Goal: Task Accomplishment & Management: Use online tool/utility

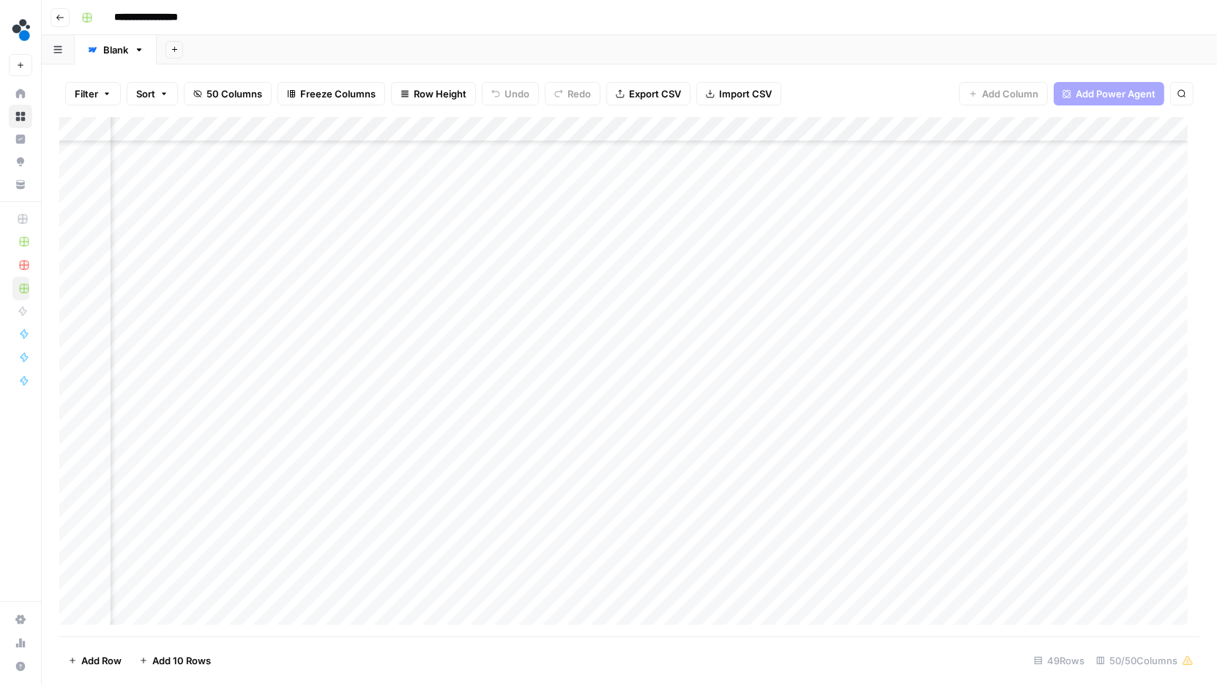
scroll to position [438, 532]
click at [76, 467] on div "Add Column" at bounding box center [629, 377] width 1140 height 520
click at [446, 467] on div "Add Column" at bounding box center [629, 377] width 1140 height 520
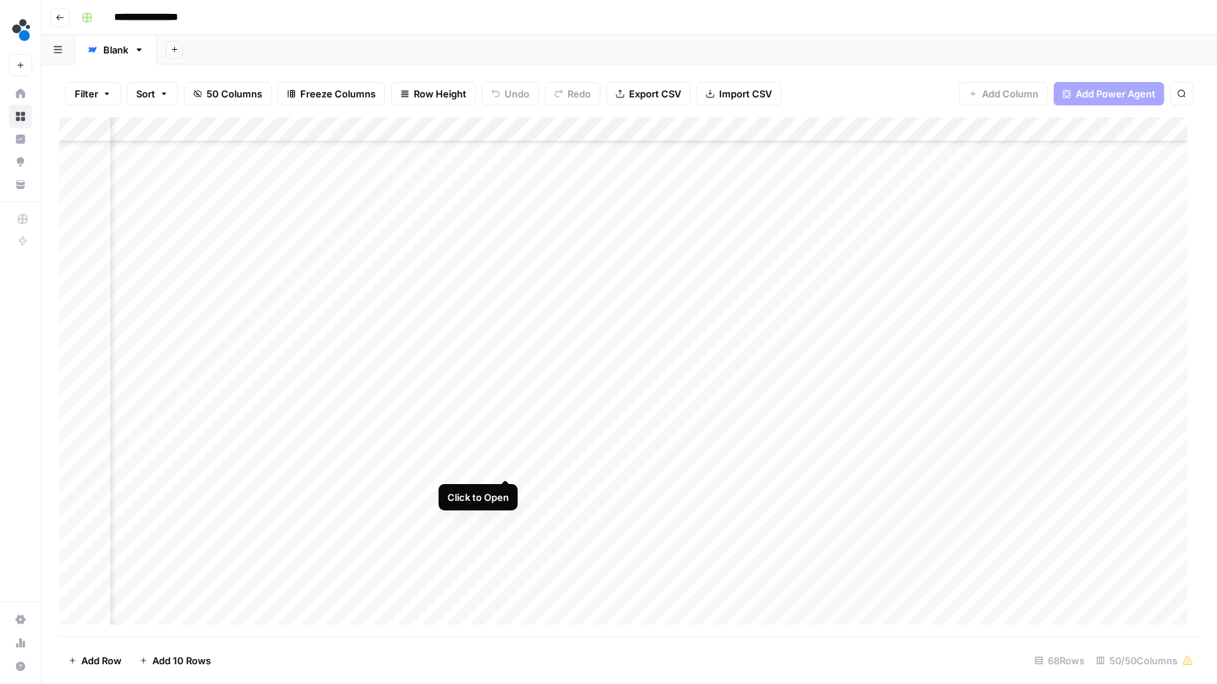
click at [505, 462] on div "Add Column" at bounding box center [629, 377] width 1140 height 520
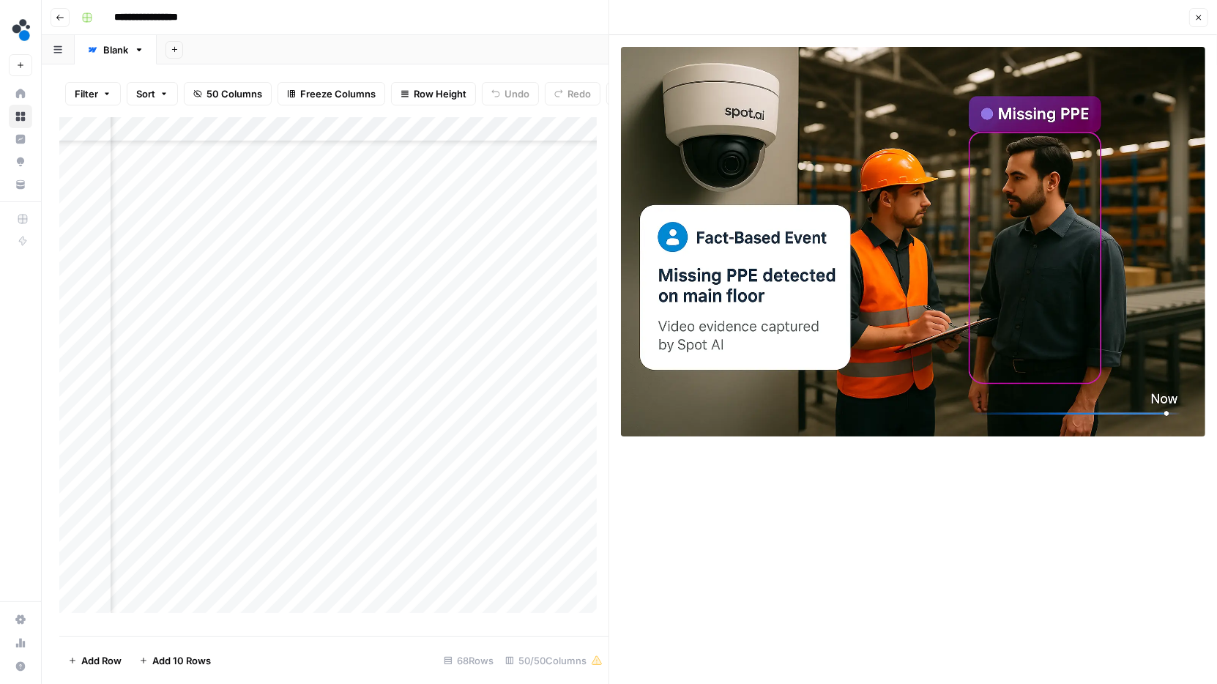
click at [1197, 17] on icon "button" at bounding box center [1198, 17] width 9 height 9
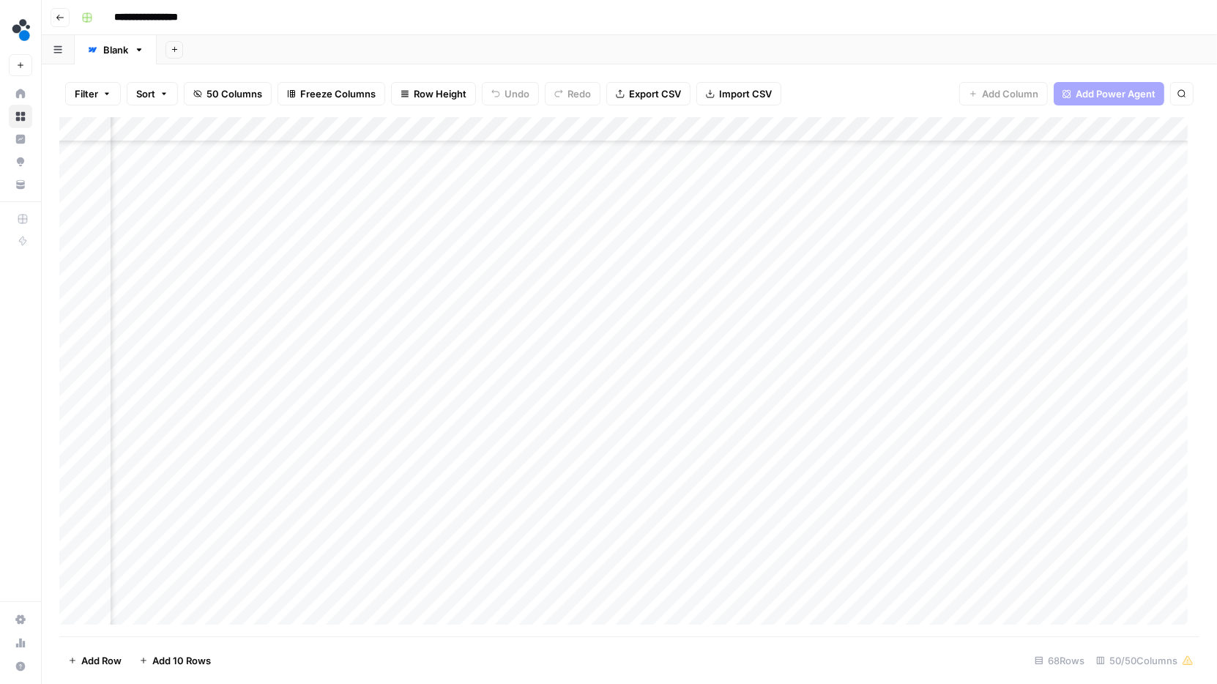
scroll to position [411, 5279]
click at [476, 463] on div "Add Column" at bounding box center [629, 377] width 1140 height 520
click at [477, 464] on div "Add Column" at bounding box center [629, 377] width 1140 height 520
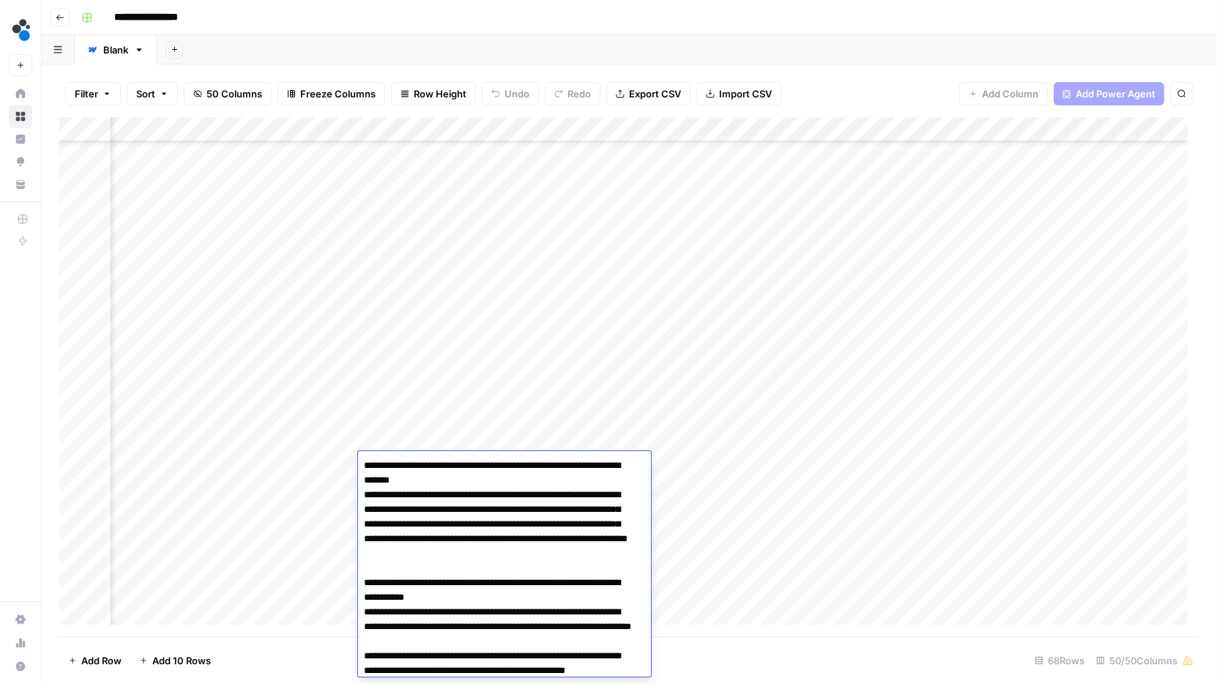
scroll to position [677, 0]
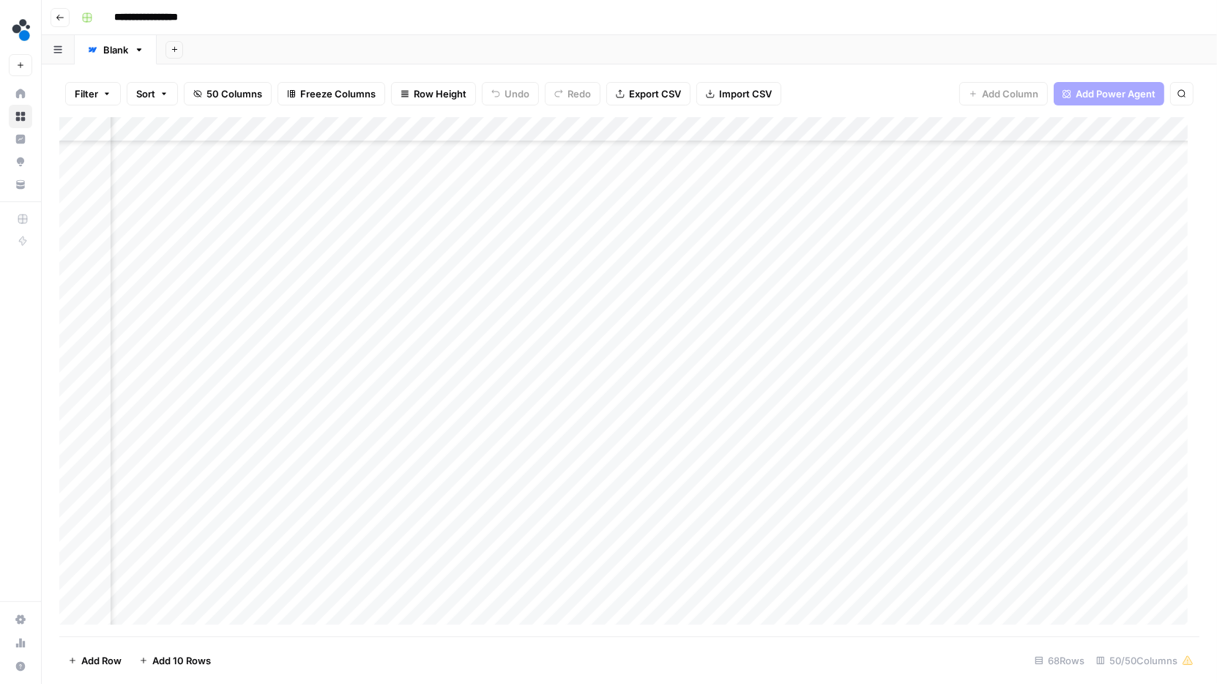
click at [419, 404] on div "Add Column" at bounding box center [629, 377] width 1140 height 520
click at [454, 467] on div "Add Column" at bounding box center [629, 377] width 1140 height 520
click at [484, 467] on div "Add Column" at bounding box center [629, 377] width 1140 height 520
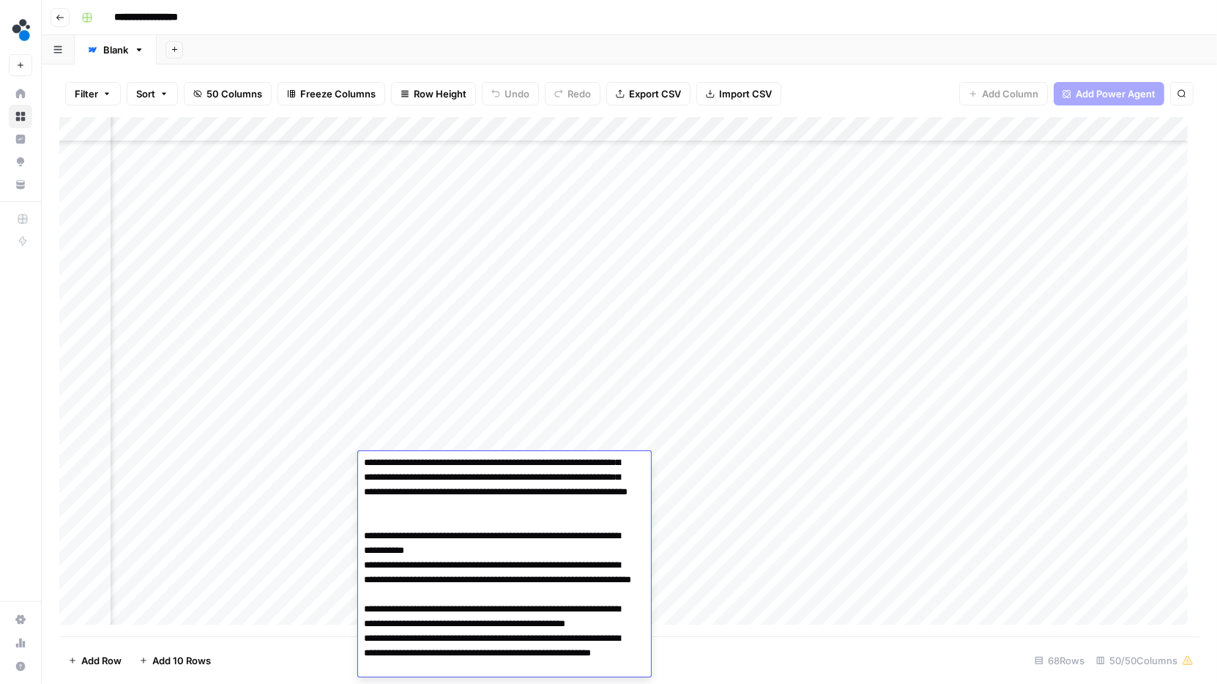
scroll to position [0, 0]
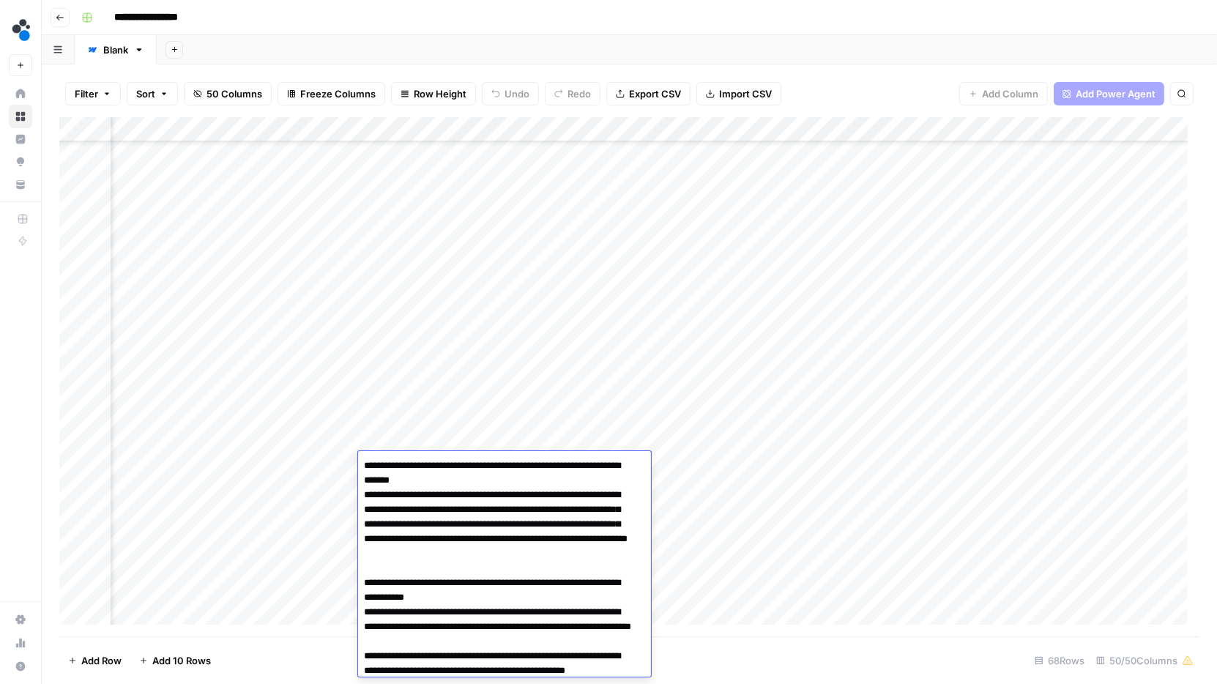
click at [772, 509] on div "Add Column" at bounding box center [629, 377] width 1140 height 520
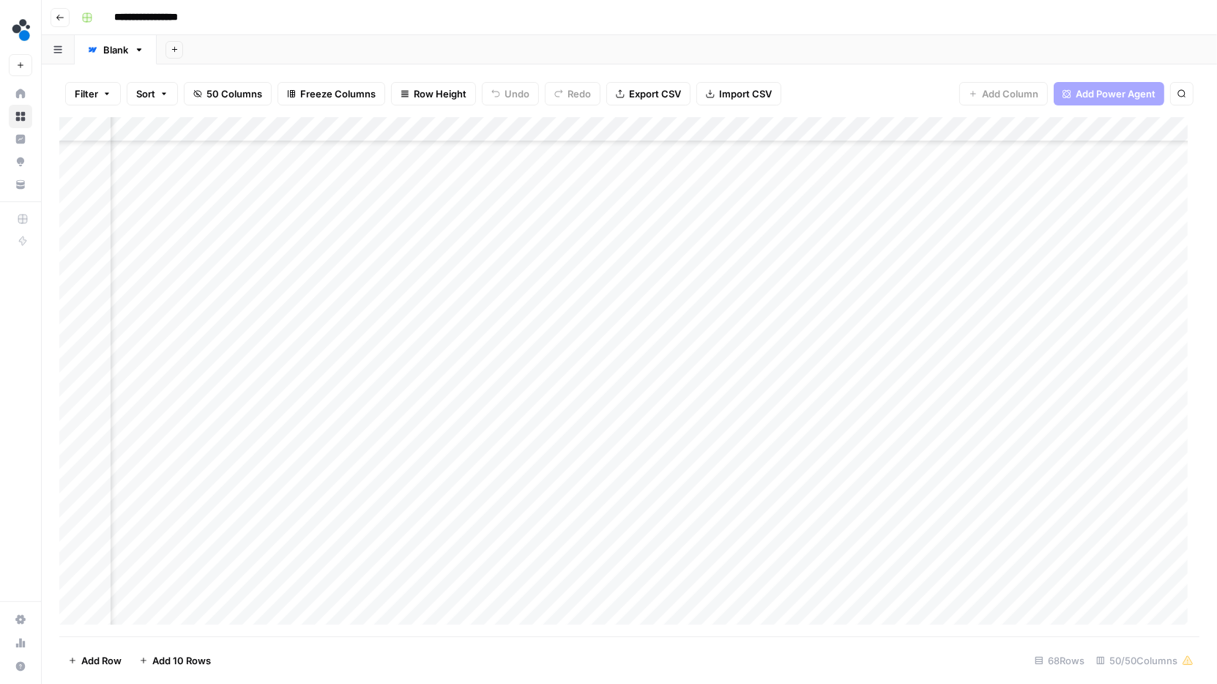
click at [691, 464] on div "Add Column" at bounding box center [629, 377] width 1140 height 520
click at [584, 130] on div "Add Column" at bounding box center [629, 377] width 1140 height 520
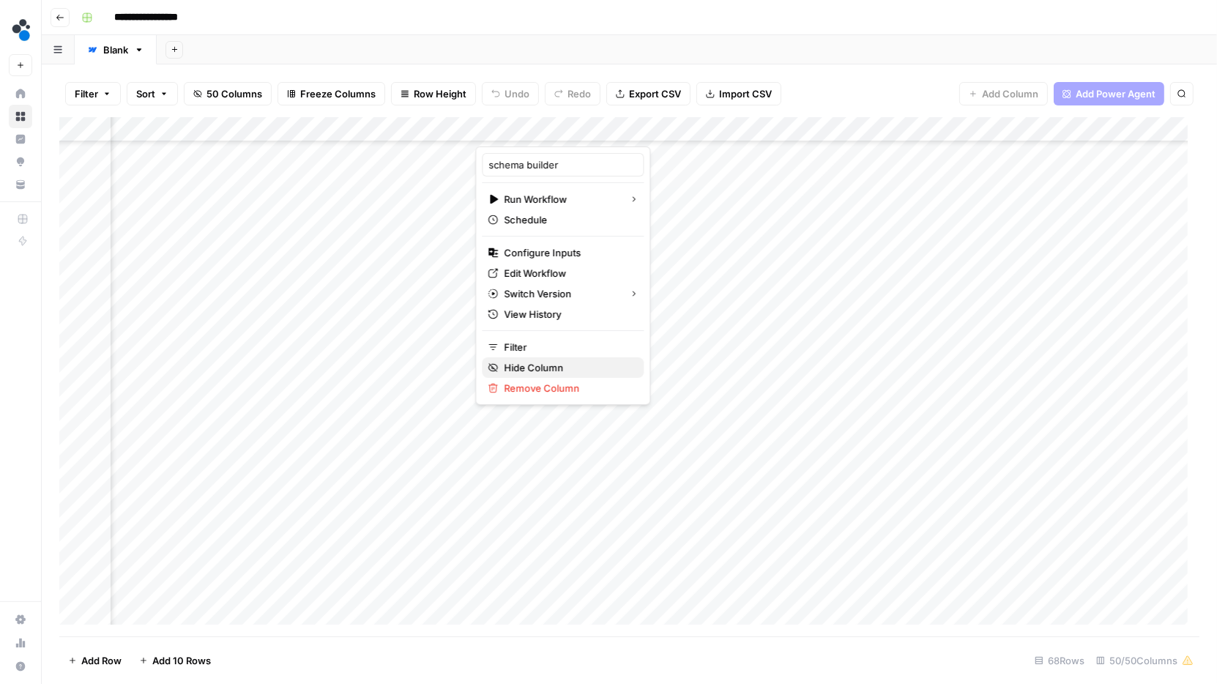
click at [534, 368] on span "Hide Column" at bounding box center [568, 367] width 128 height 15
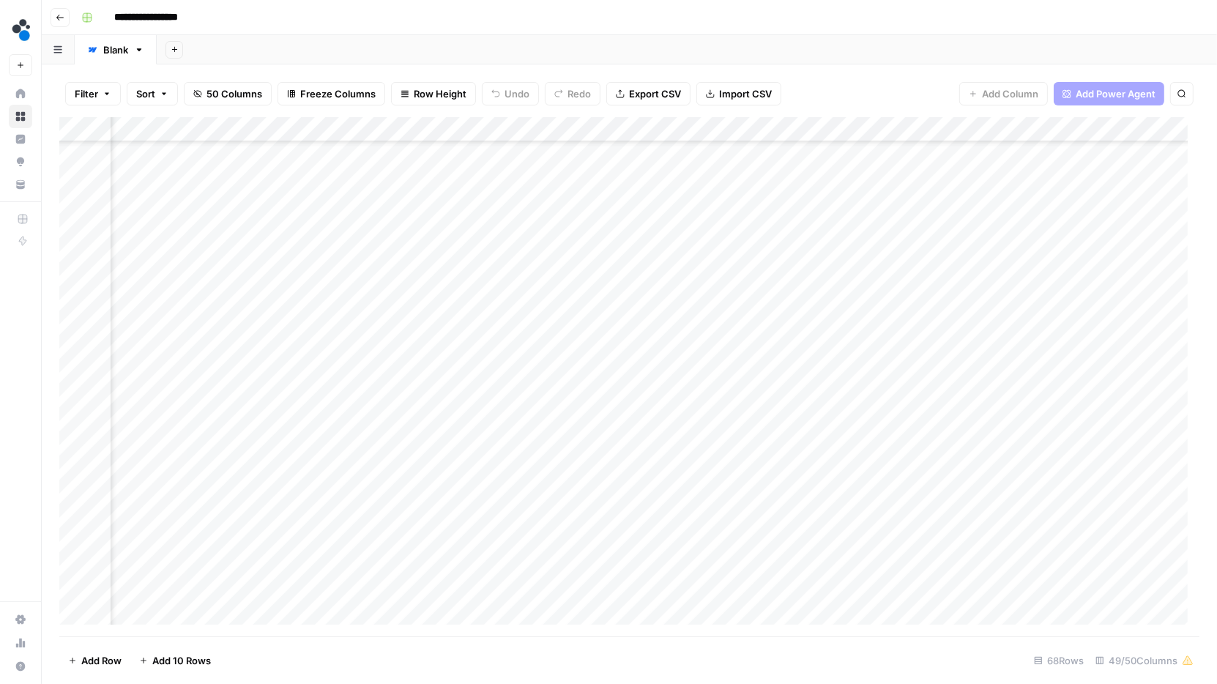
scroll to position [411, 5545]
click at [486, 414] on div "Add Column" at bounding box center [629, 377] width 1140 height 520
click at [1031, 412] on div "Add Column" at bounding box center [629, 377] width 1140 height 520
click at [373, 431] on div "Add Column" at bounding box center [629, 377] width 1140 height 520
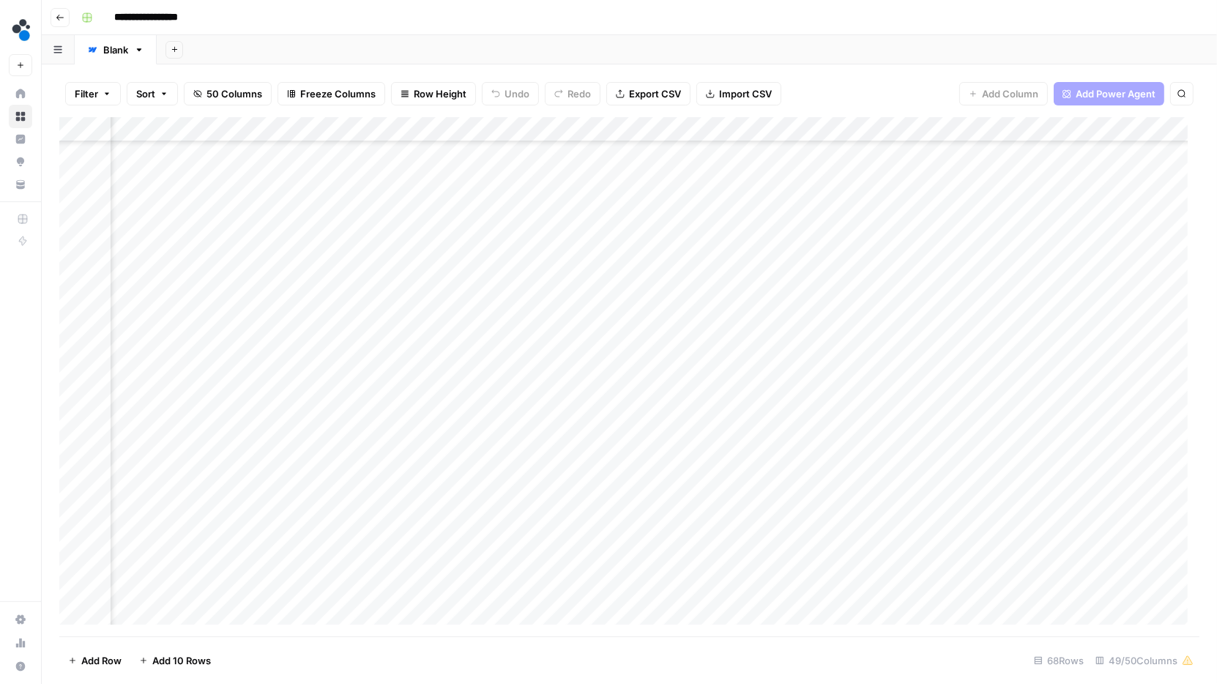
click at [402, 417] on div "Add Column" at bounding box center [629, 377] width 1140 height 520
drag, startPoint x: 469, startPoint y: 427, endPoint x: 458, endPoint y: 516, distance: 89.9
click at [458, 516] on div "Add Column" at bounding box center [629, 377] width 1140 height 520
drag, startPoint x: 647, startPoint y: 413, endPoint x: 682, endPoint y: 416, distance: 34.5
click at [647, 414] on div "Add Column" at bounding box center [629, 377] width 1140 height 520
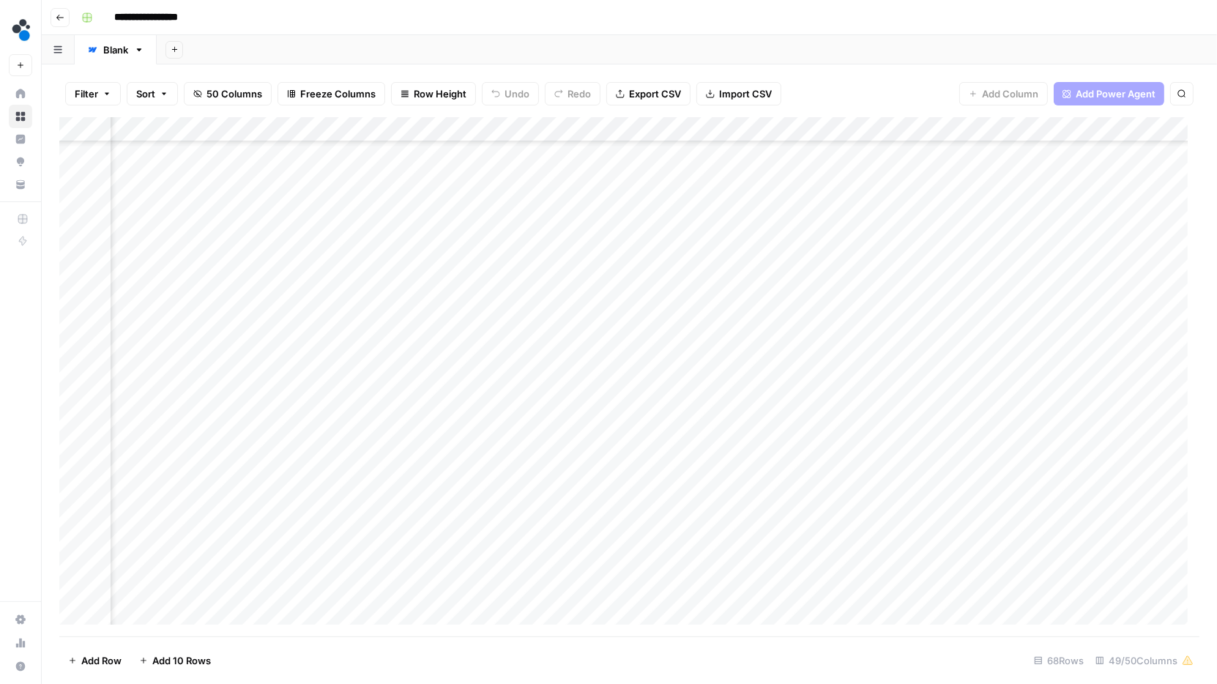
drag, startPoint x: 681, startPoint y: 426, endPoint x: 662, endPoint y: 513, distance: 89.2
click at [662, 514] on div "Add Column" at bounding box center [629, 377] width 1140 height 520
click at [824, 423] on div "Add Column" at bounding box center [629, 377] width 1140 height 520
drag, startPoint x: 890, startPoint y: 425, endPoint x: 871, endPoint y: 521, distance: 97.7
click at [871, 521] on div "Add Column" at bounding box center [629, 377] width 1140 height 520
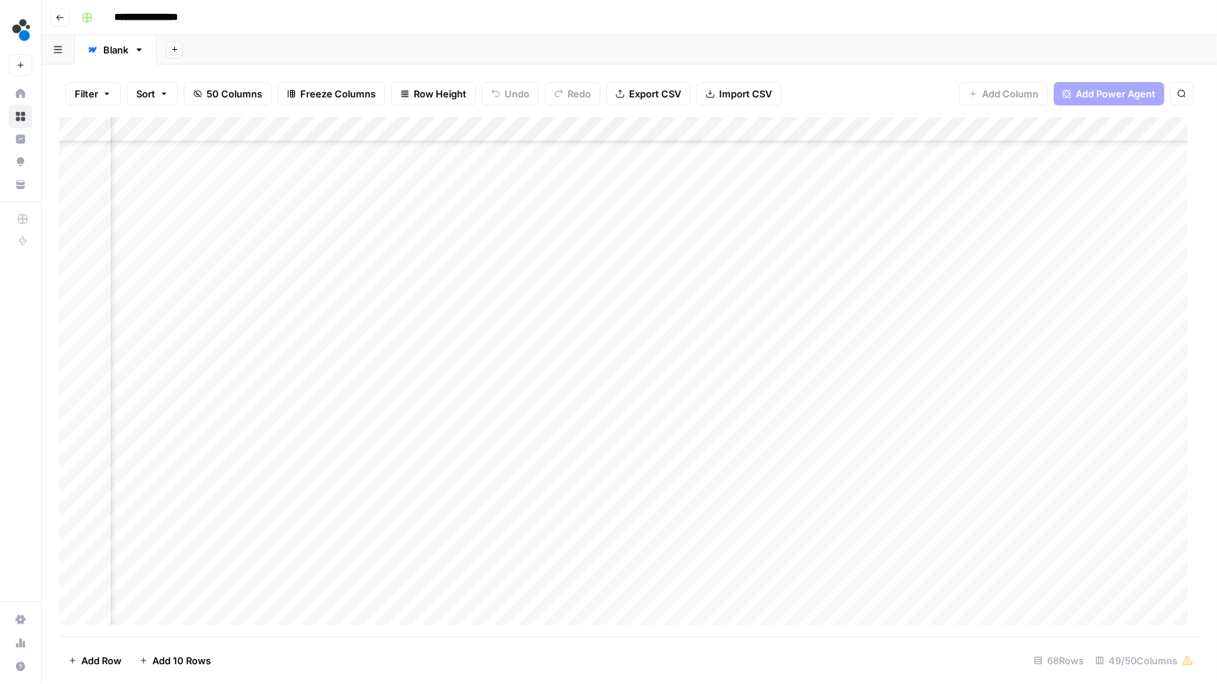
click at [989, 417] on div "Add Column" at bounding box center [629, 377] width 1140 height 520
drag, startPoint x: 1104, startPoint y: 425, endPoint x: 1092, endPoint y: 527, distance: 103.2
click at [1092, 527] on div "Add Column" at bounding box center [629, 377] width 1140 height 520
click at [1026, 544] on div "Add Column" at bounding box center [629, 377] width 1140 height 520
click at [77, 464] on div "Add Column" at bounding box center [629, 377] width 1140 height 520
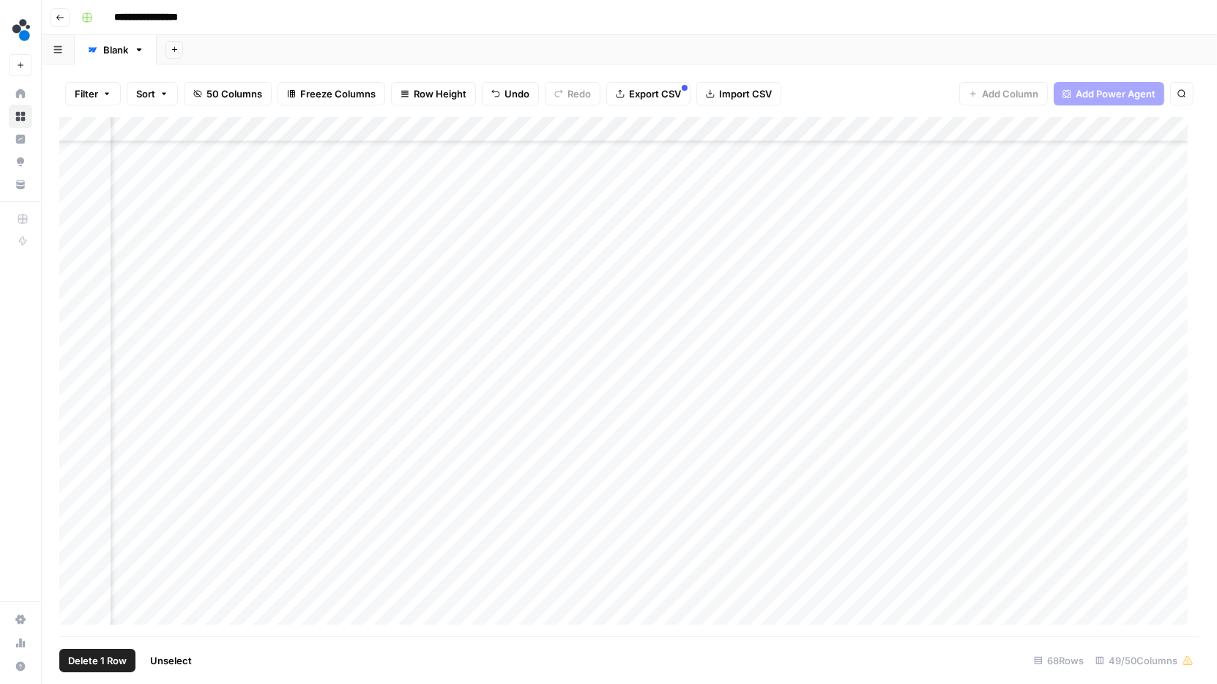
scroll to position [411, 5995]
click at [928, 467] on div "Add Column" at bounding box center [629, 377] width 1140 height 520
click at [848, 485] on div "Add Column" at bounding box center [629, 377] width 1140 height 520
click at [867, 467] on div "Add Column" at bounding box center [629, 377] width 1140 height 520
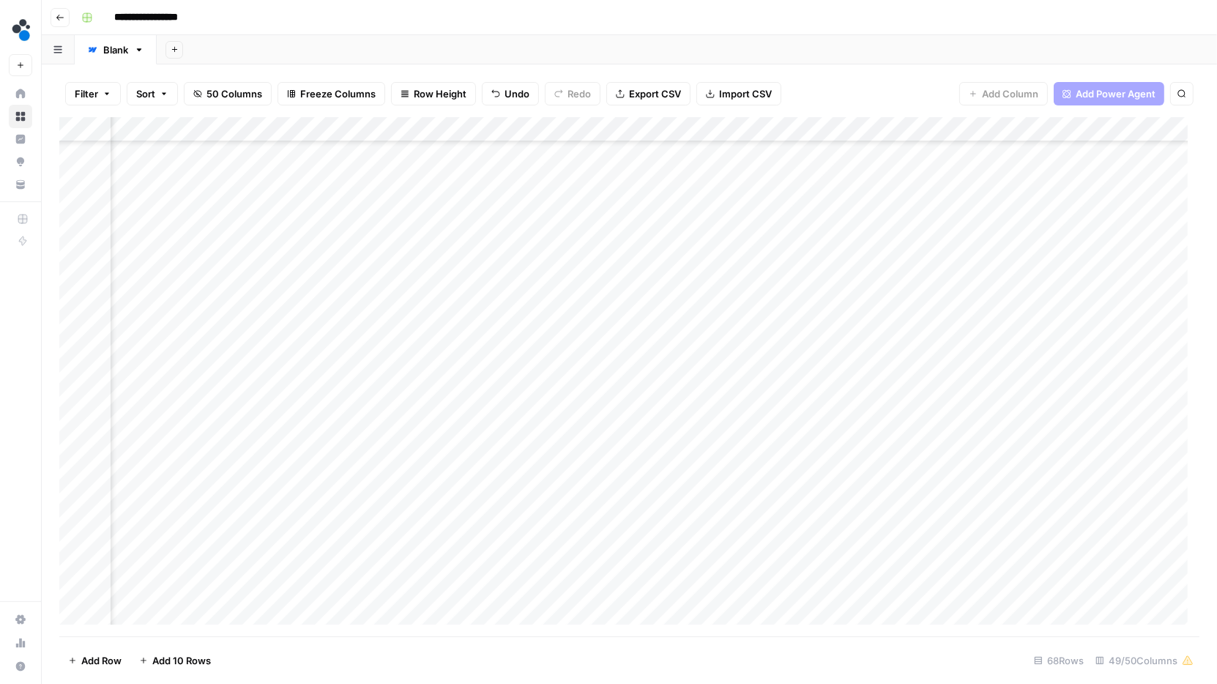
scroll to position [411, 5915]
click at [975, 465] on div "Add Column" at bounding box center [629, 377] width 1140 height 520
click at [990, 125] on div "Add Column" at bounding box center [629, 377] width 1140 height 520
click at [899, 220] on span "Edit" at bounding box center [922, 219] width 128 height 15
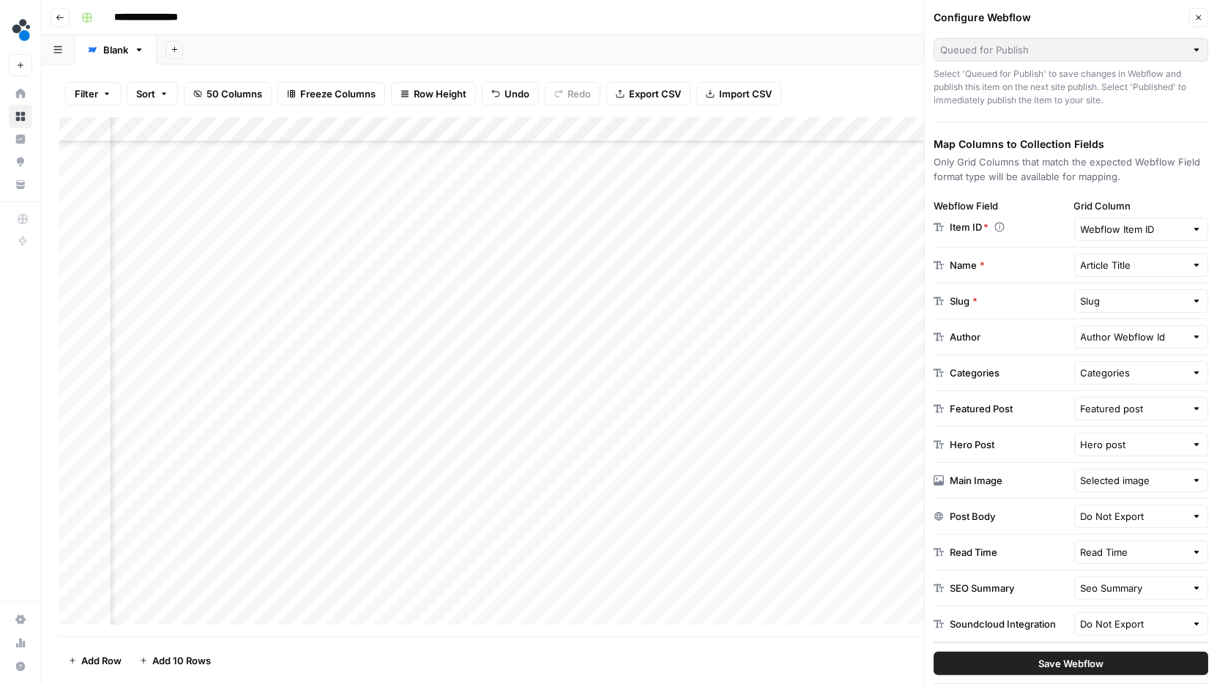
scroll to position [182, 0]
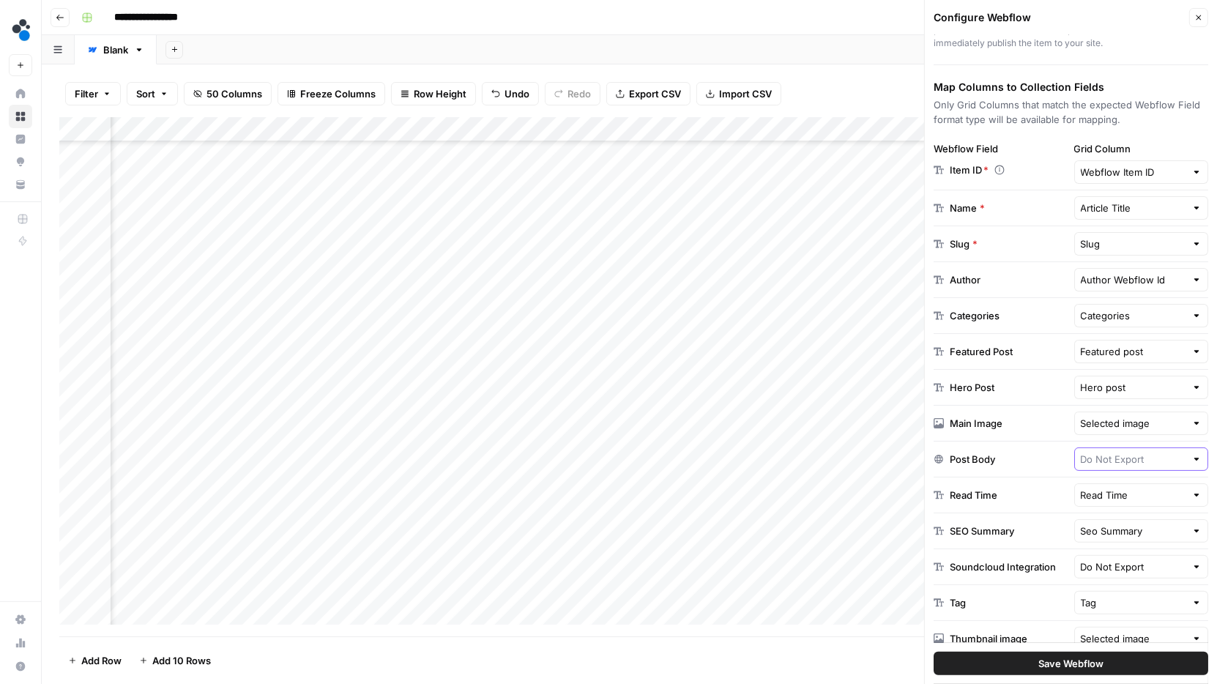
click at [1142, 452] on input "text" at bounding box center [1133, 459] width 105 height 15
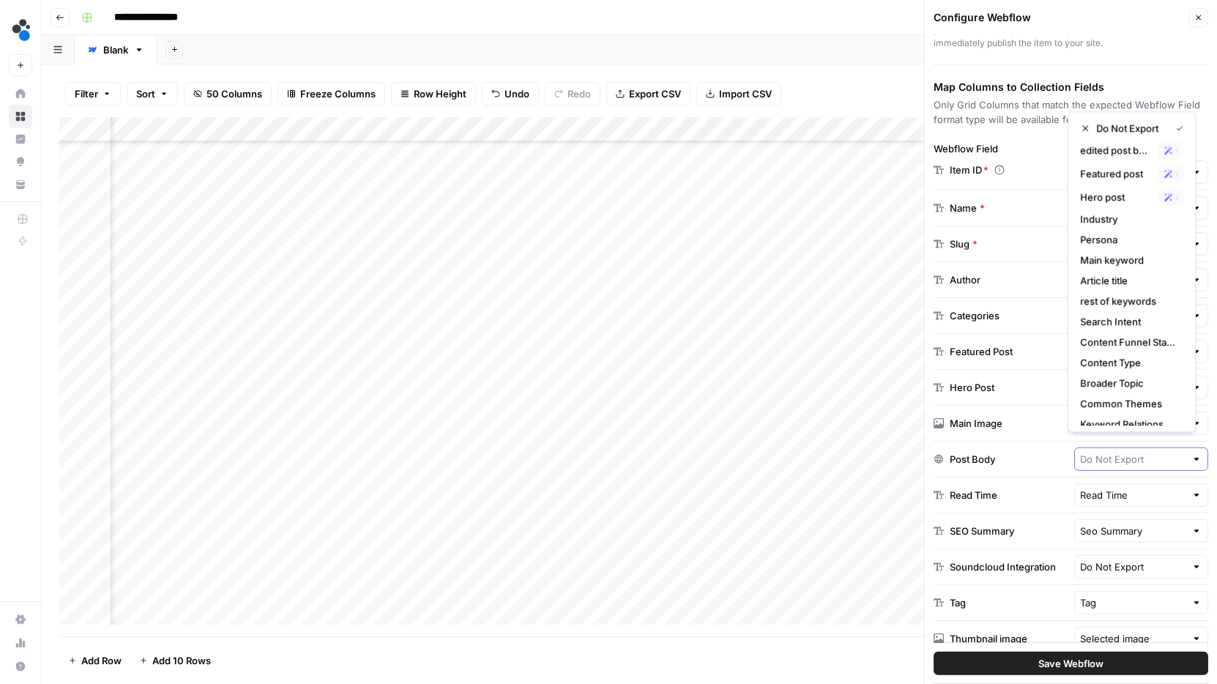
click at [1123, 452] on input "text" at bounding box center [1133, 459] width 105 height 15
type input "Do Not Export"
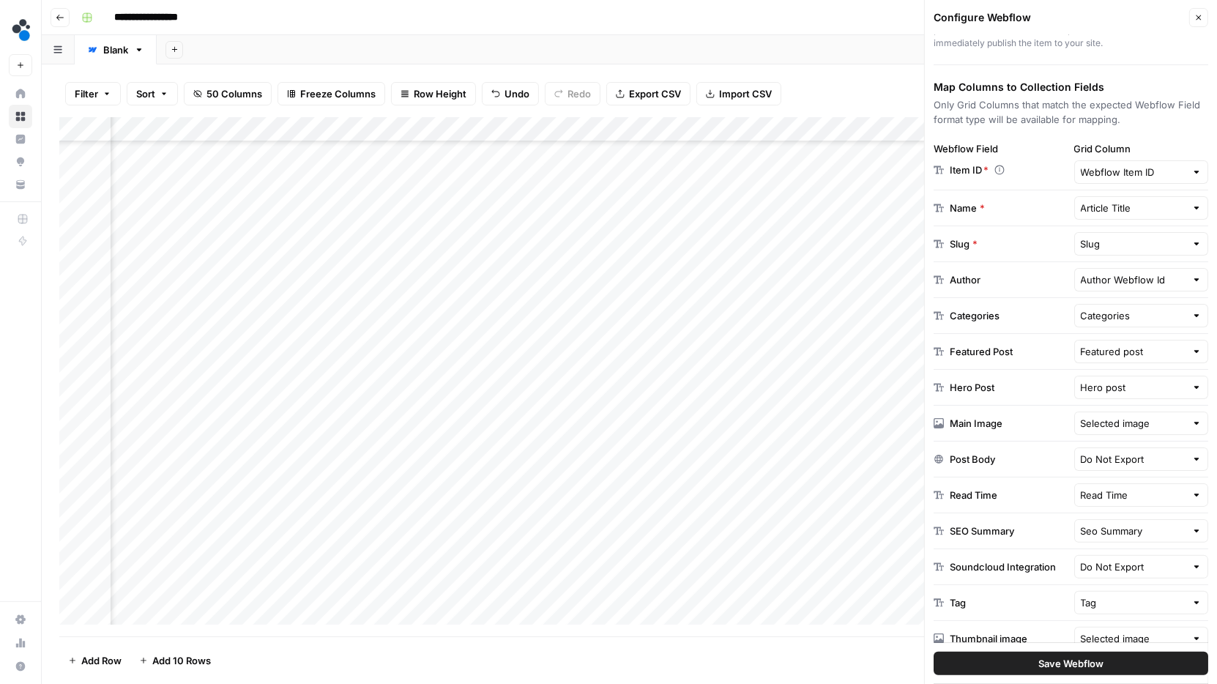
click at [1022, 452] on div "Post Body" at bounding box center [1001, 459] width 135 height 15
click at [1139, 452] on input "text" at bounding box center [1133, 459] width 105 height 15
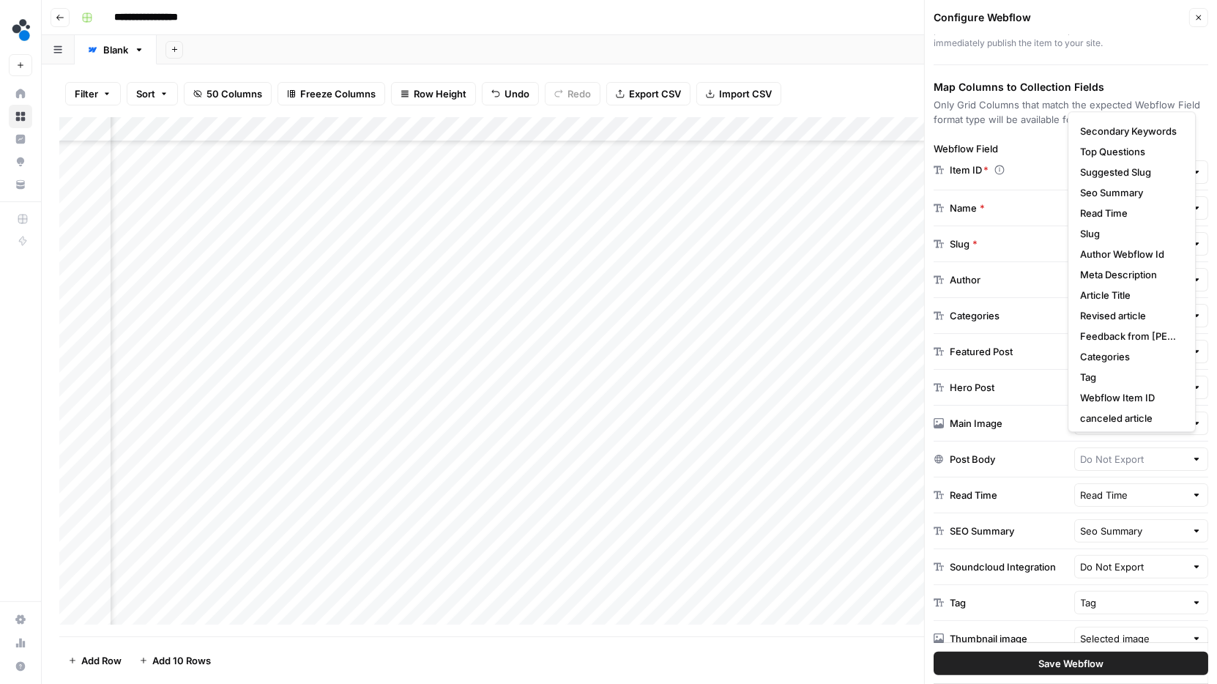
scroll to position [337, 0]
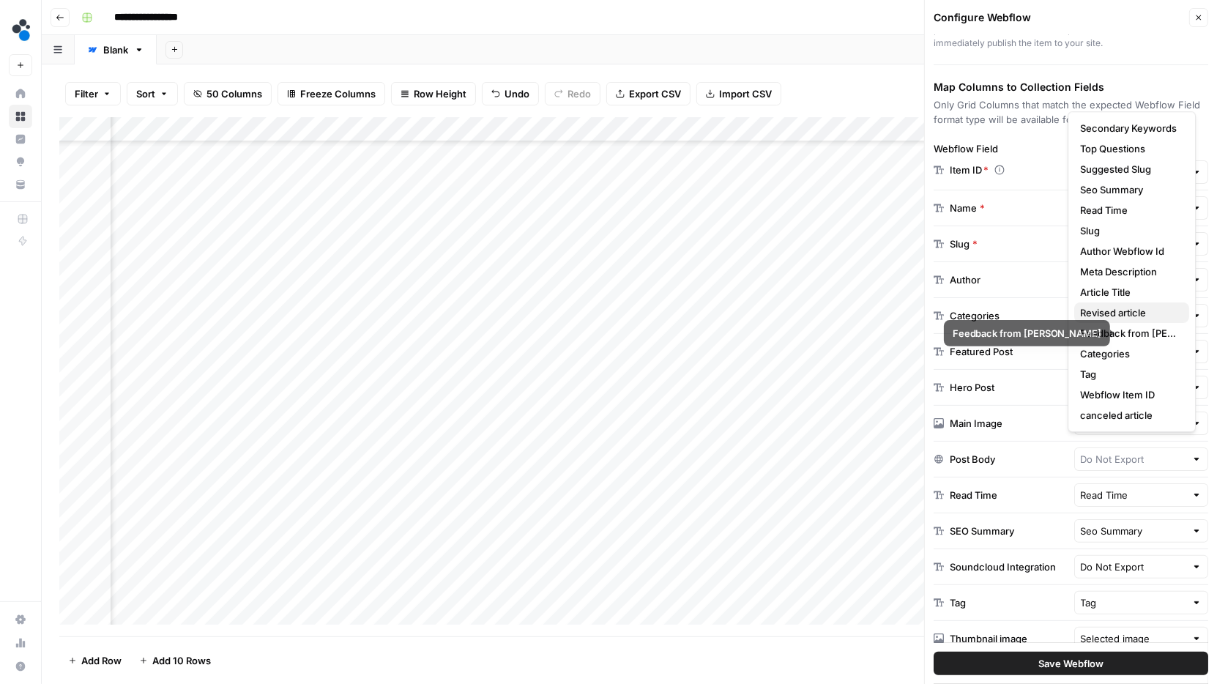
click at [1123, 315] on span "Revised article" at bounding box center [1128, 312] width 97 height 15
type input "Revised article"
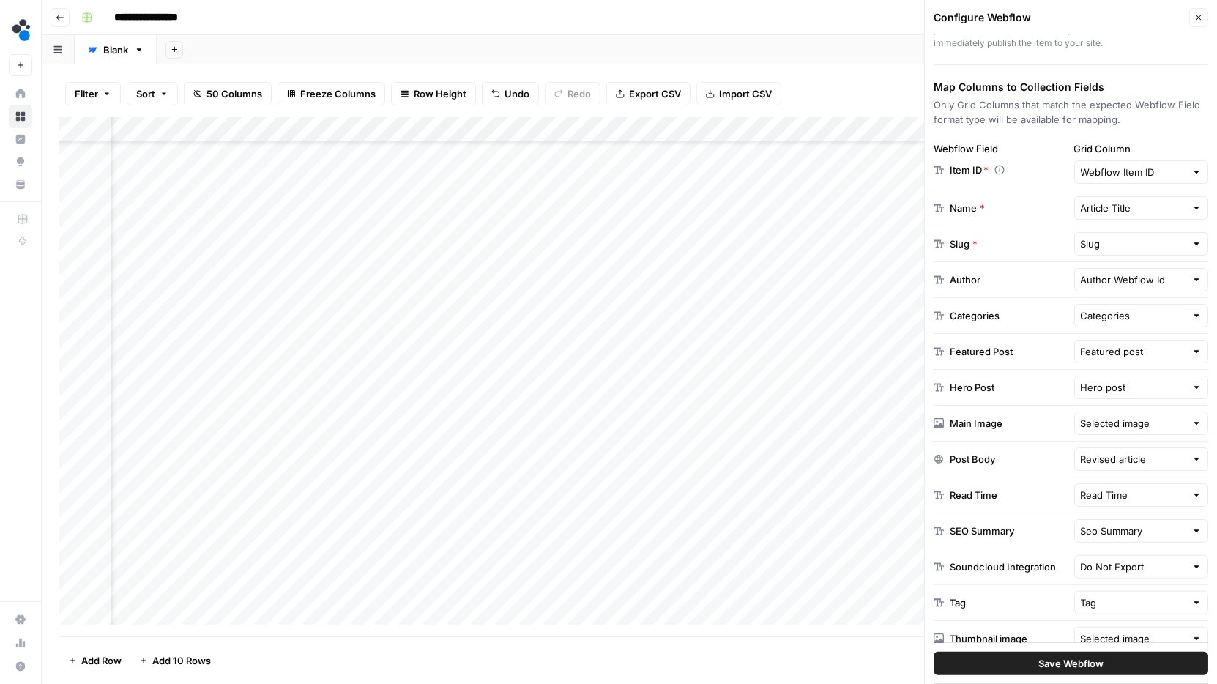
click at [1005, 661] on button "Save Webflow" at bounding box center [1071, 663] width 275 height 23
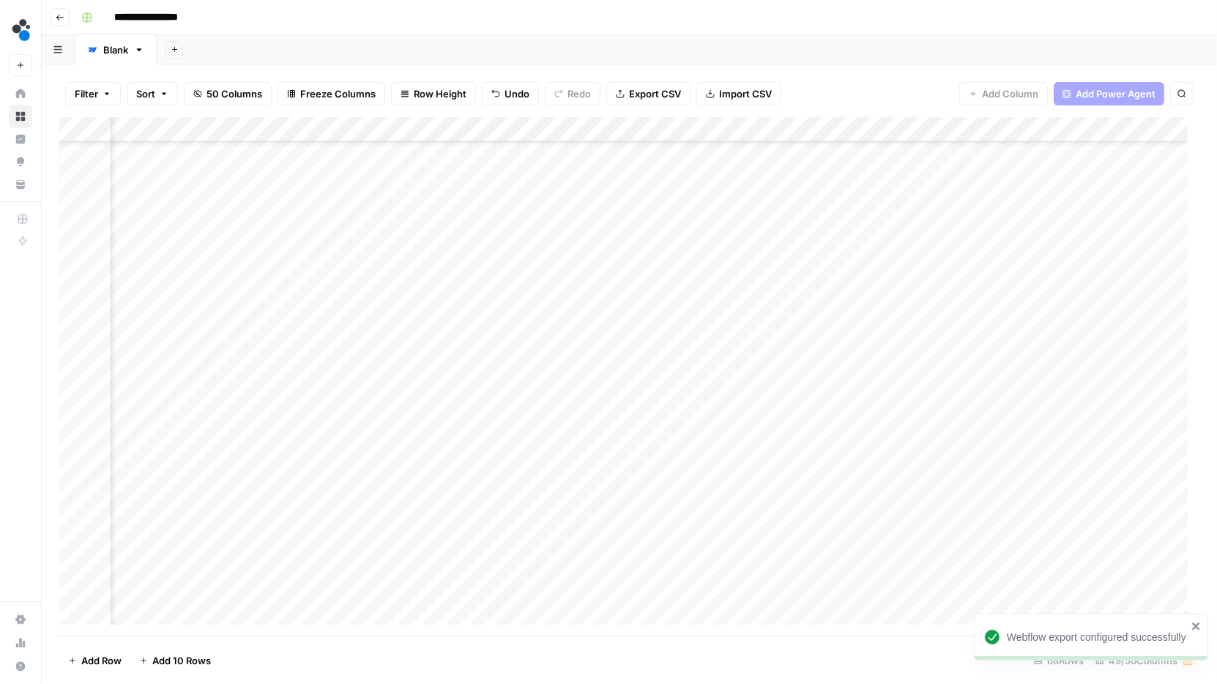
scroll to position [411, 5063]
click at [75, 461] on div "Add Column" at bounding box center [629, 377] width 1140 height 520
click at [446, 464] on div "Add Column" at bounding box center [629, 377] width 1140 height 520
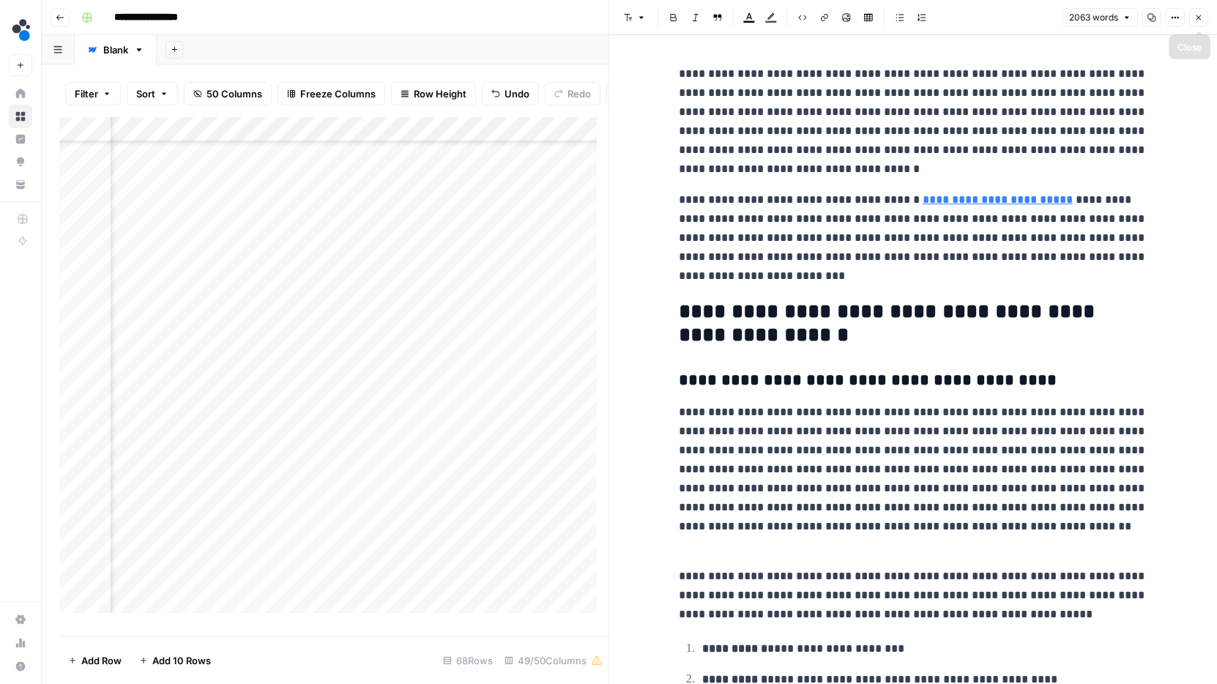
click at [1202, 19] on icon "button" at bounding box center [1198, 17] width 9 height 9
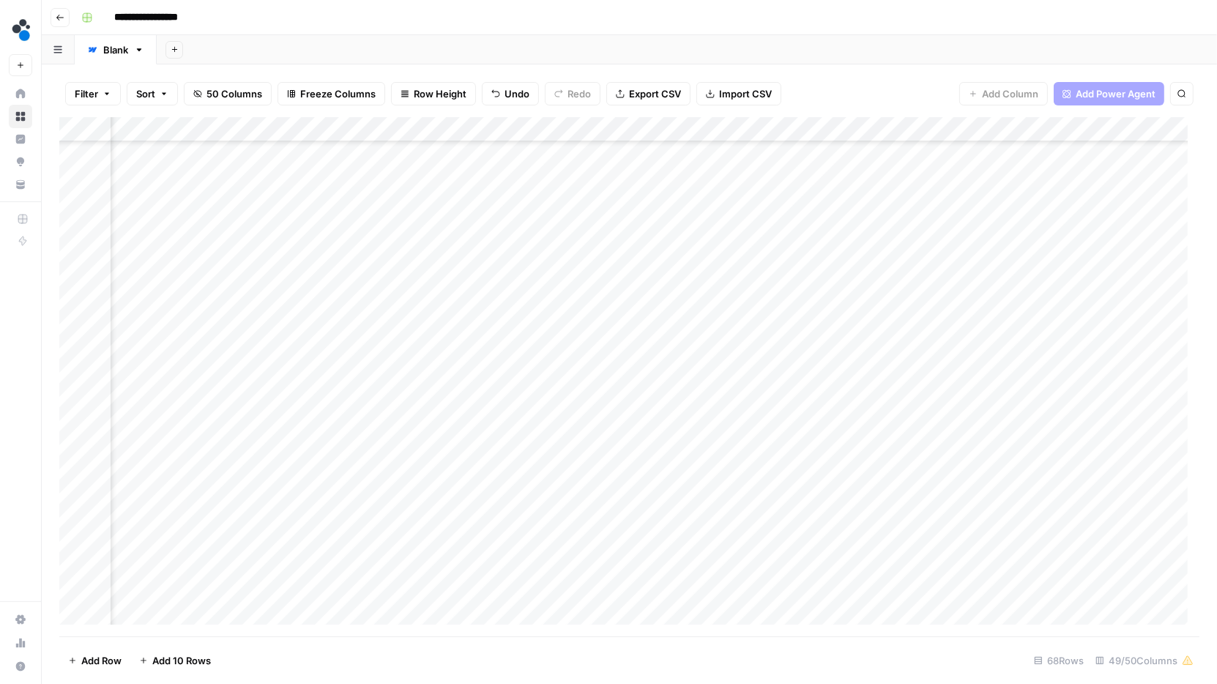
scroll to position [411, 6126]
click at [797, 465] on div "Add Column" at bounding box center [629, 377] width 1140 height 520
click at [655, 130] on div "Add Column" at bounding box center [629, 377] width 1140 height 520
click at [556, 220] on span "Edit" at bounding box center [584, 219] width 128 height 15
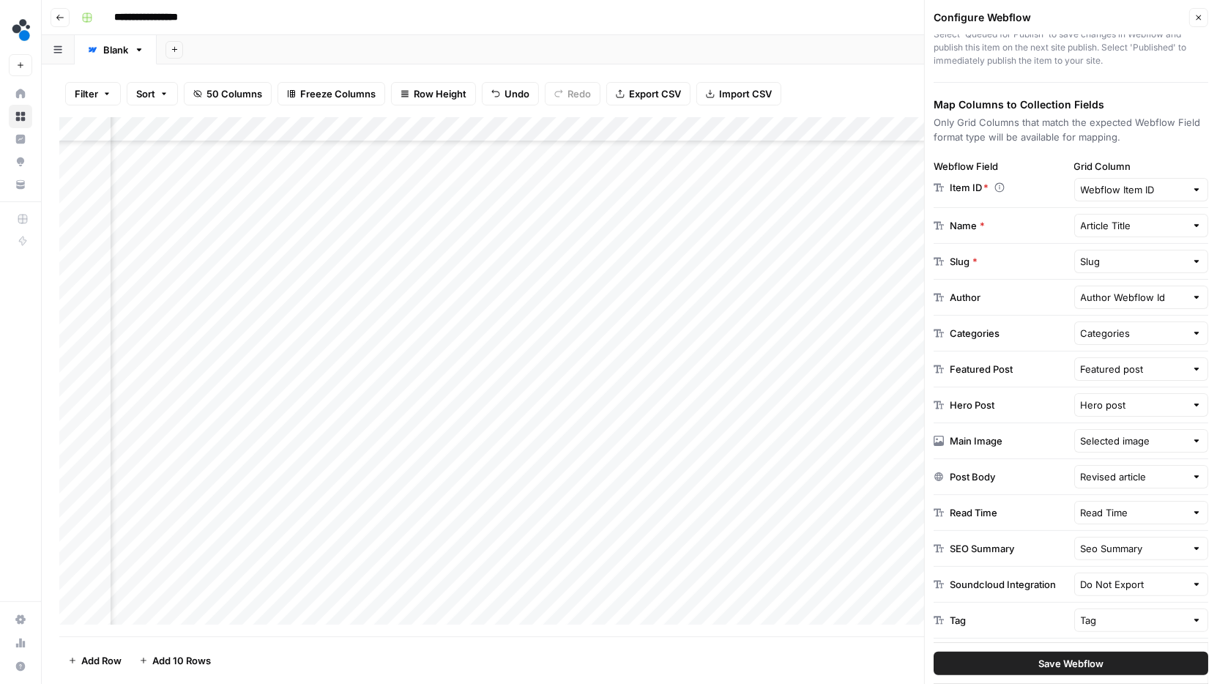
scroll to position [182, 0]
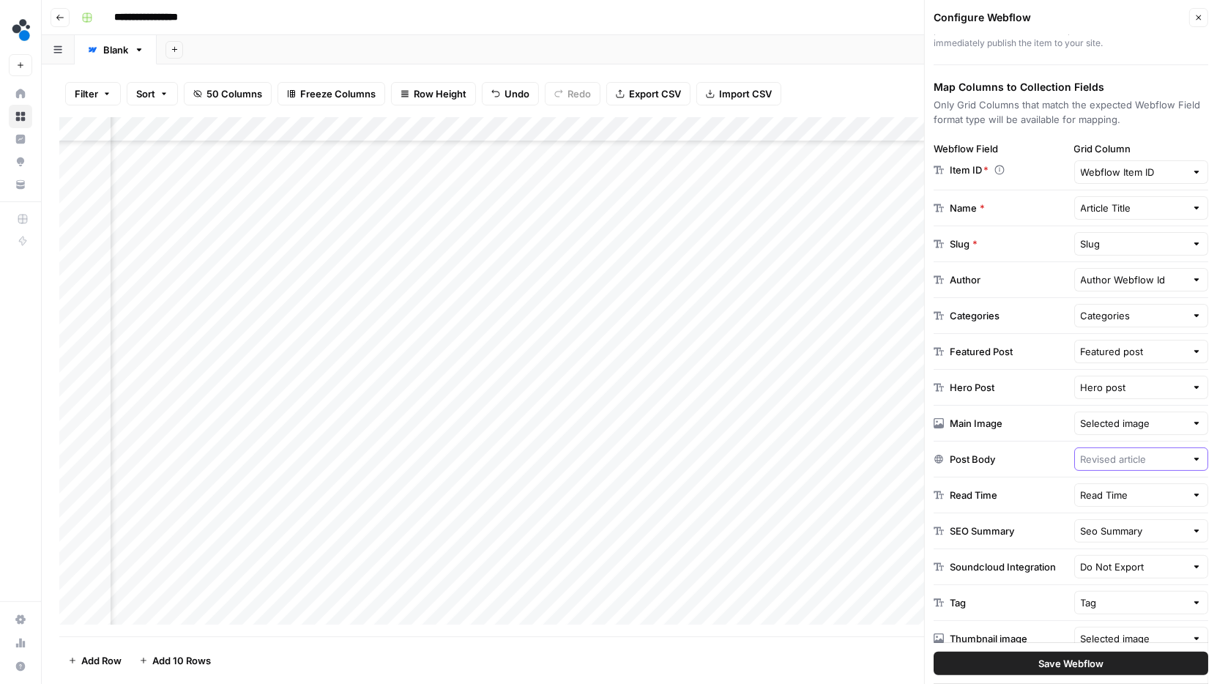
click at [1110, 452] on input "text" at bounding box center [1133, 459] width 105 height 15
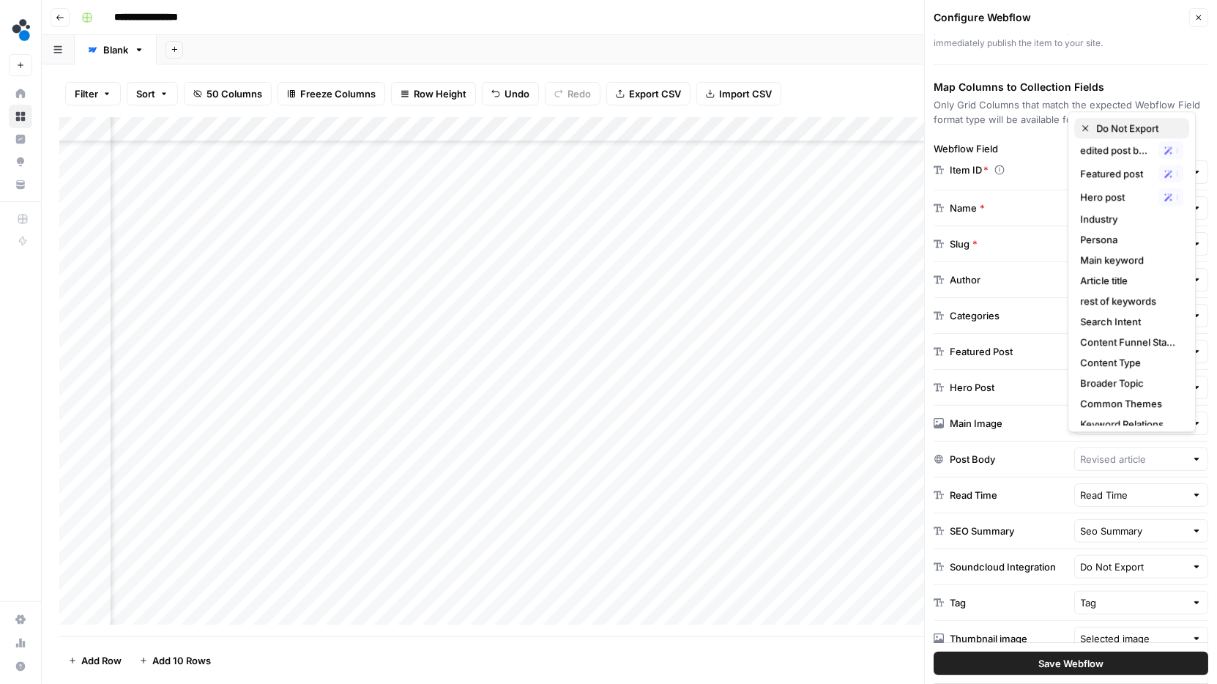
click at [1134, 121] on span "Do Not Export" at bounding box center [1136, 128] width 81 height 15
type input "Do Not Export"
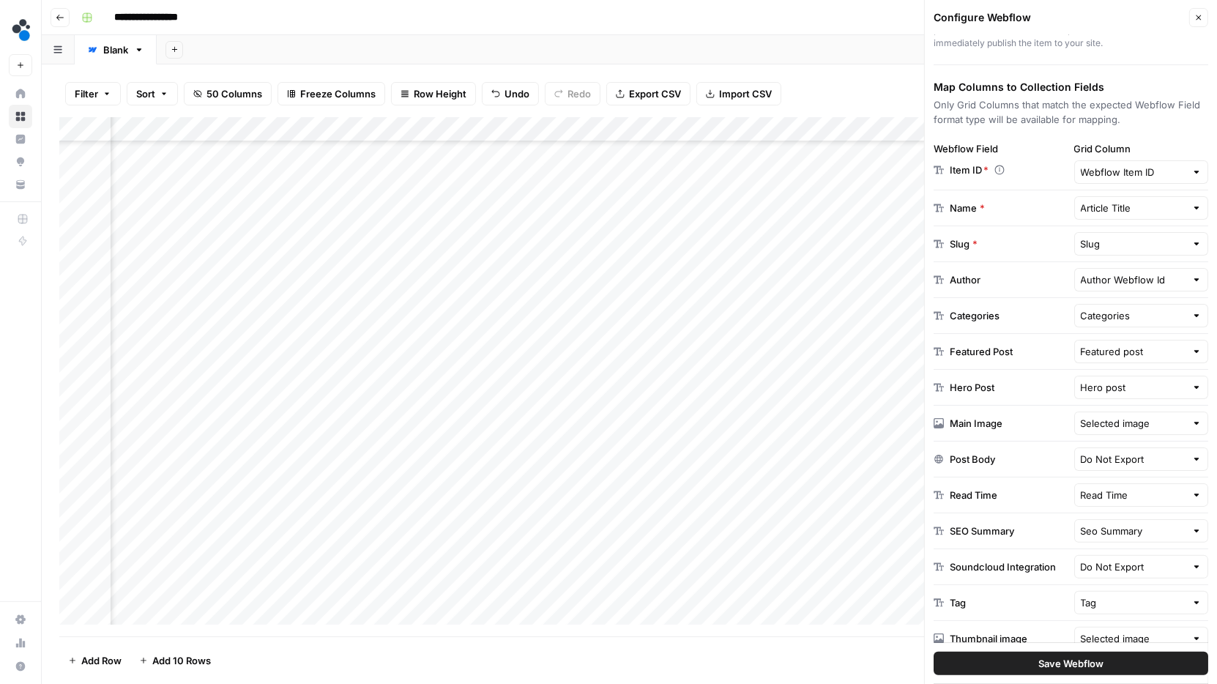
click at [754, 514] on div "Add Column" at bounding box center [629, 377] width 1140 height 520
click at [668, 462] on div "Add Column" at bounding box center [629, 377] width 1140 height 520
click at [1204, 15] on button "Close" at bounding box center [1198, 17] width 19 height 19
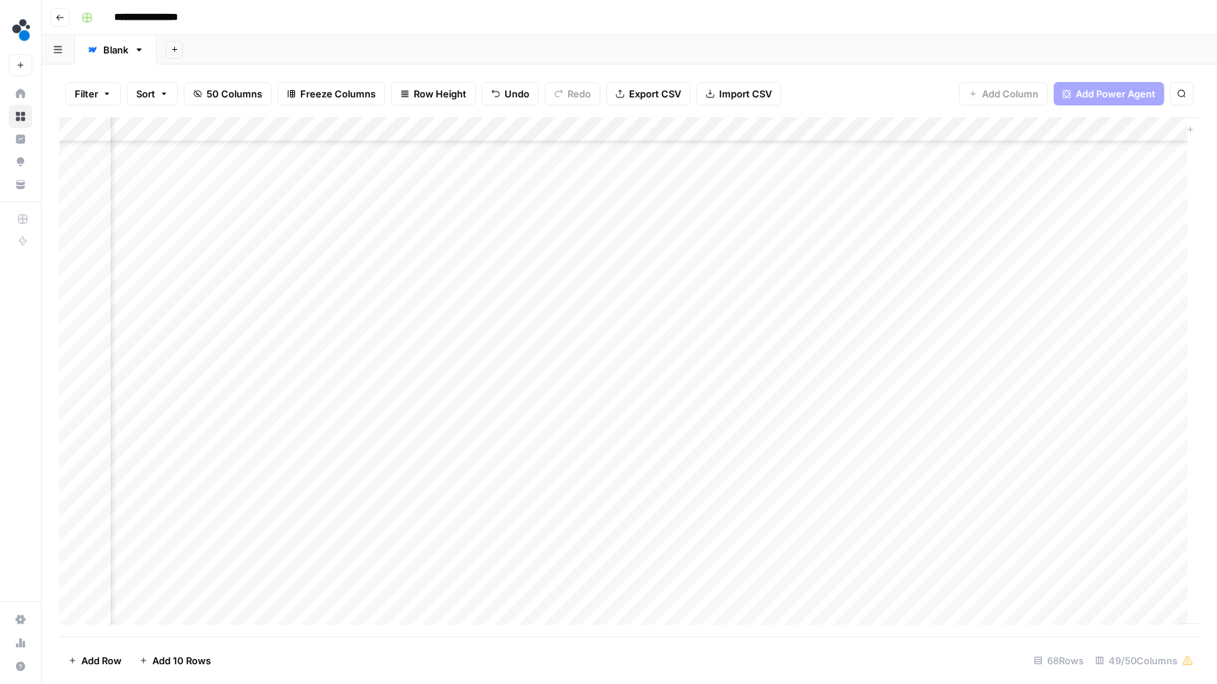
scroll to position [411, 6185]
click at [76, 462] on div "Add Column" at bounding box center [629, 377] width 1140 height 520
click at [755, 127] on div "Add Column" at bounding box center [629, 377] width 1140 height 520
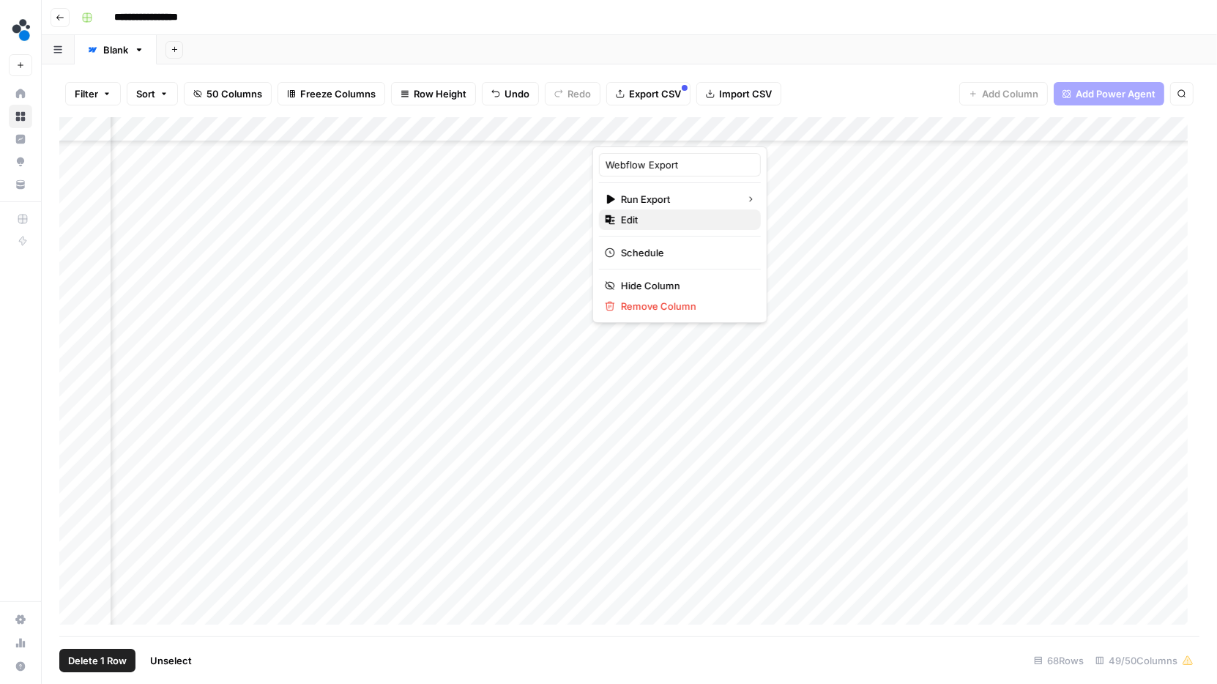
click at [659, 220] on span "Edit" at bounding box center [685, 219] width 128 height 15
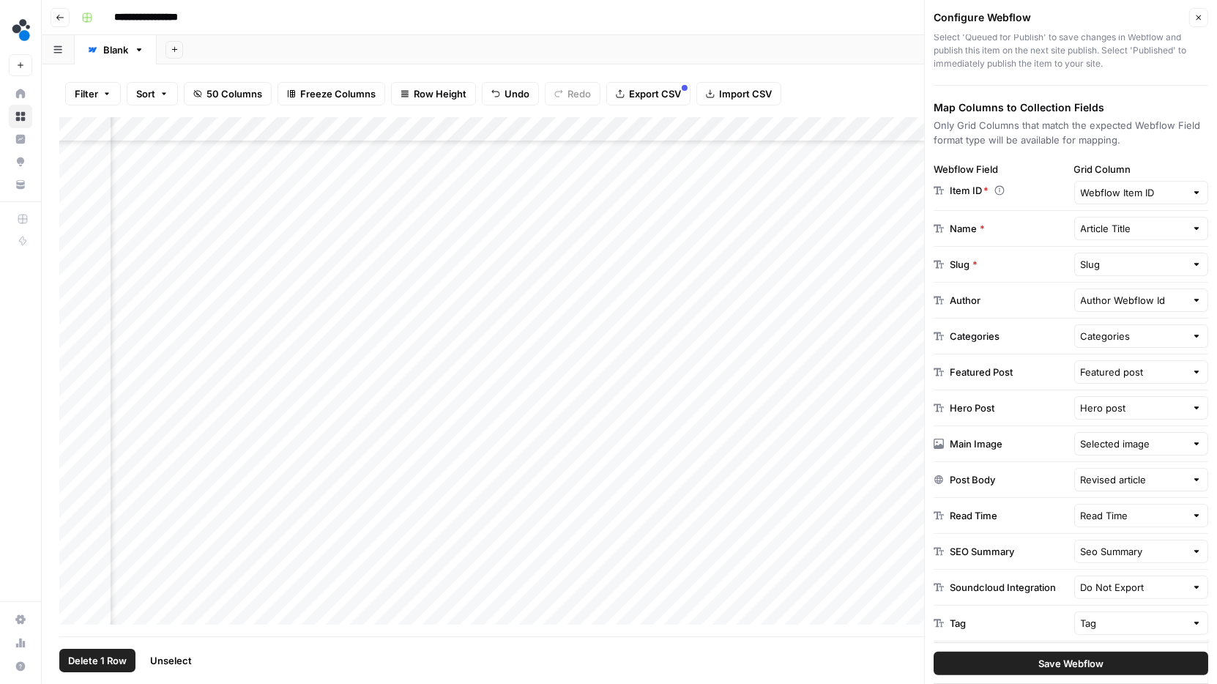
scroll to position [182, 0]
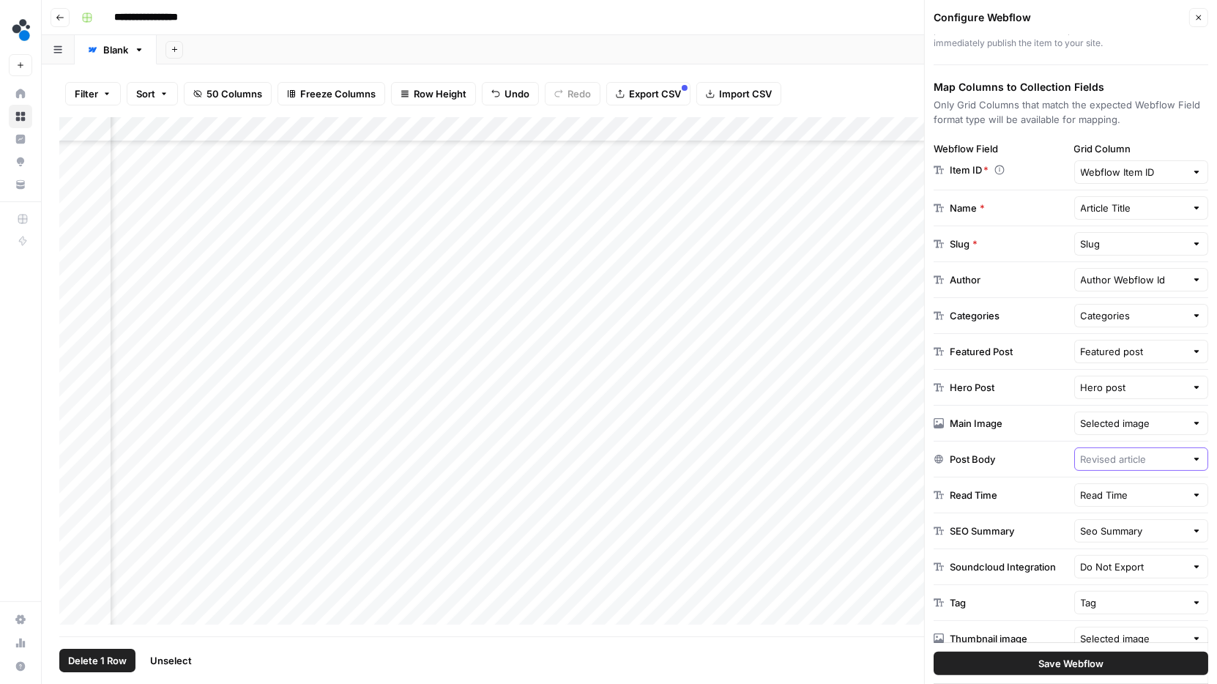
click at [1131, 452] on input "text" at bounding box center [1133, 459] width 105 height 15
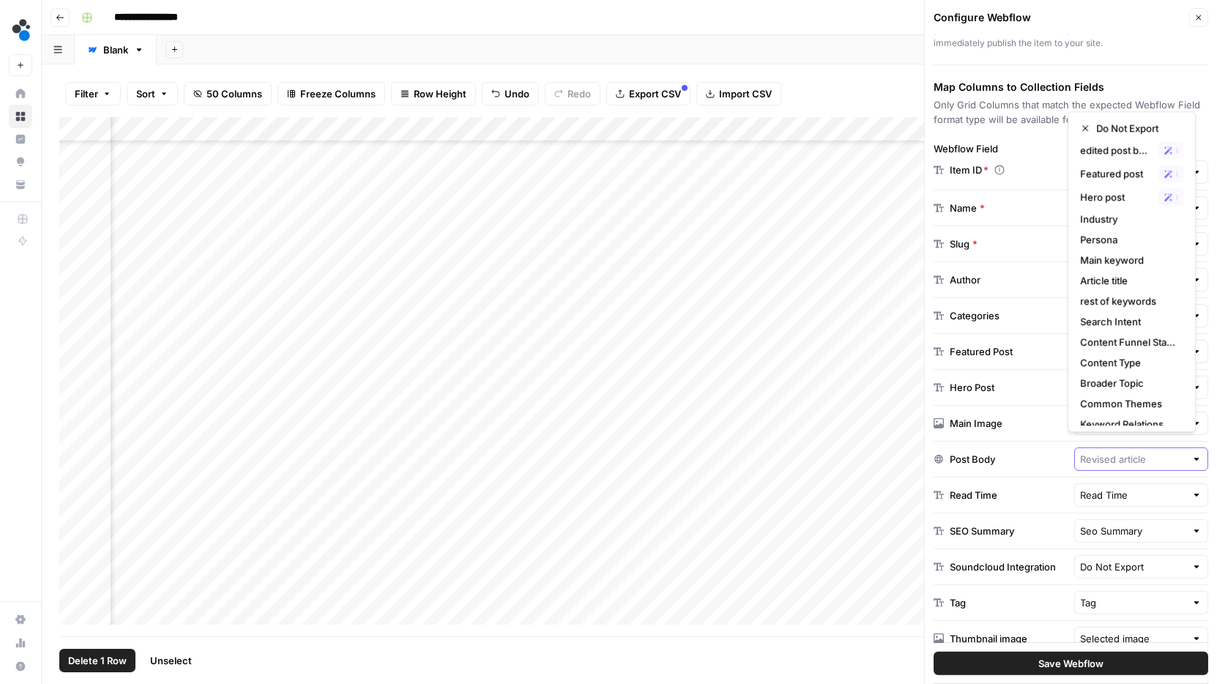
click at [1133, 452] on input "text" at bounding box center [1133, 459] width 105 height 15
click at [1104, 124] on span "Do Not Export" at bounding box center [1136, 128] width 81 height 15
type input "Do Not Export"
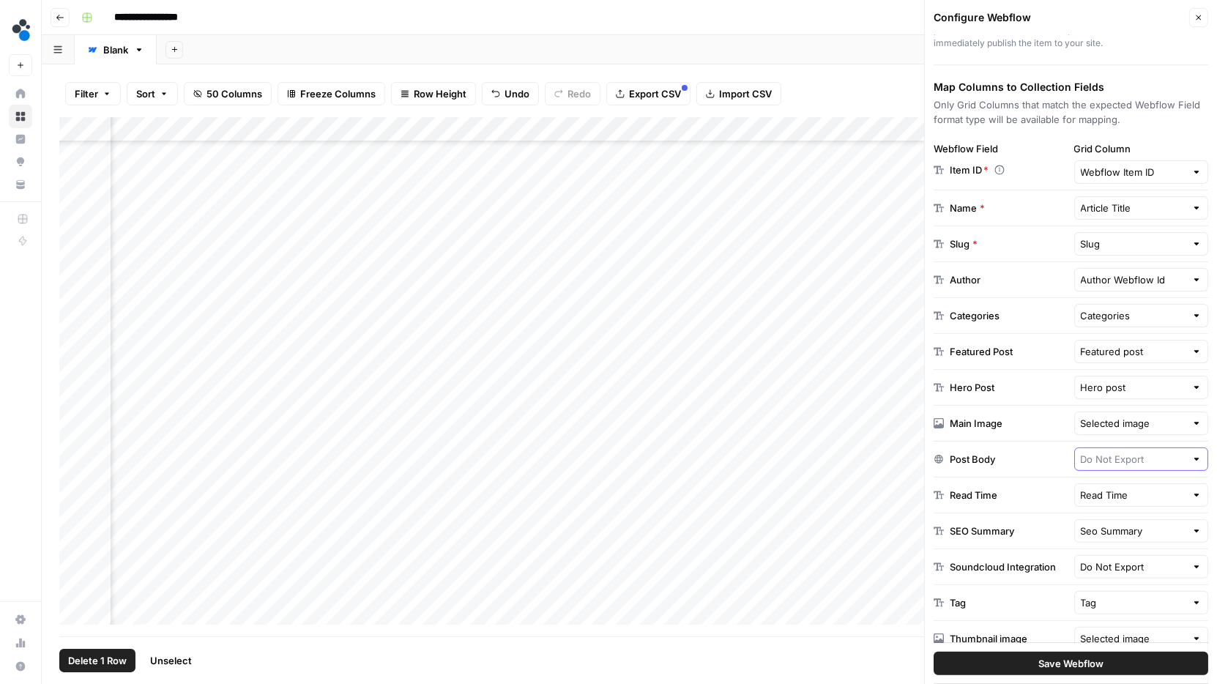
click at [1140, 453] on input "text" at bounding box center [1133, 459] width 105 height 15
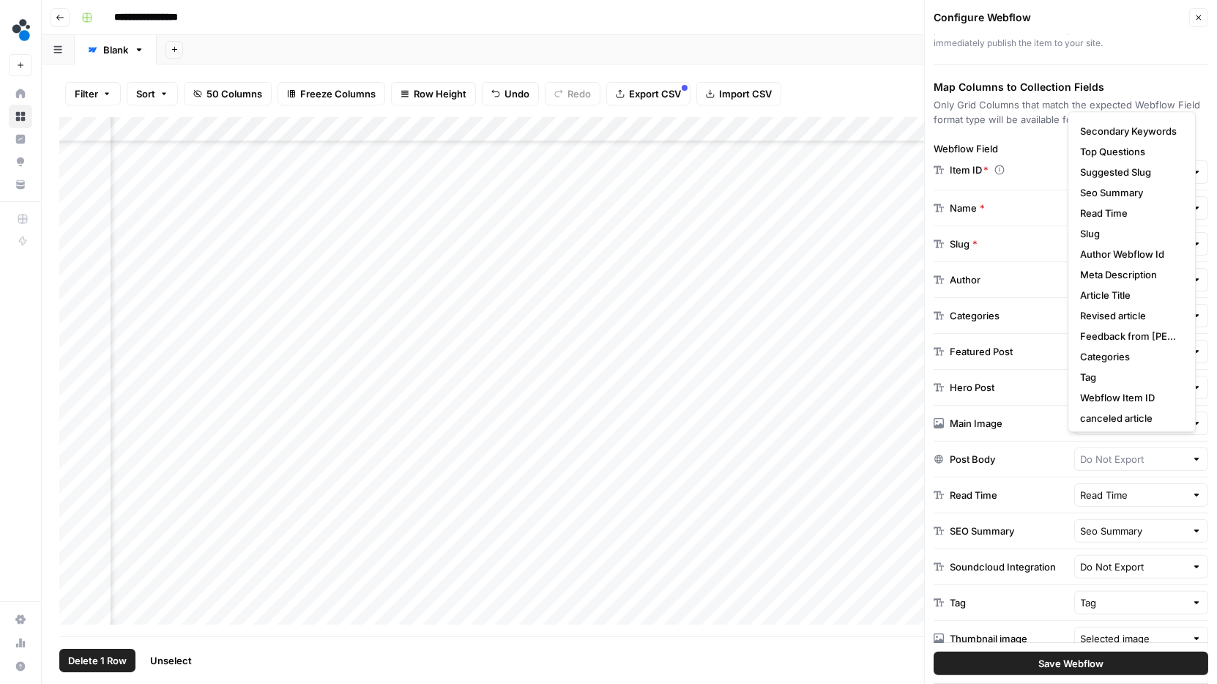
scroll to position [337, 0]
click at [1142, 316] on span "Revised article" at bounding box center [1128, 312] width 97 height 15
type input "Revised article"
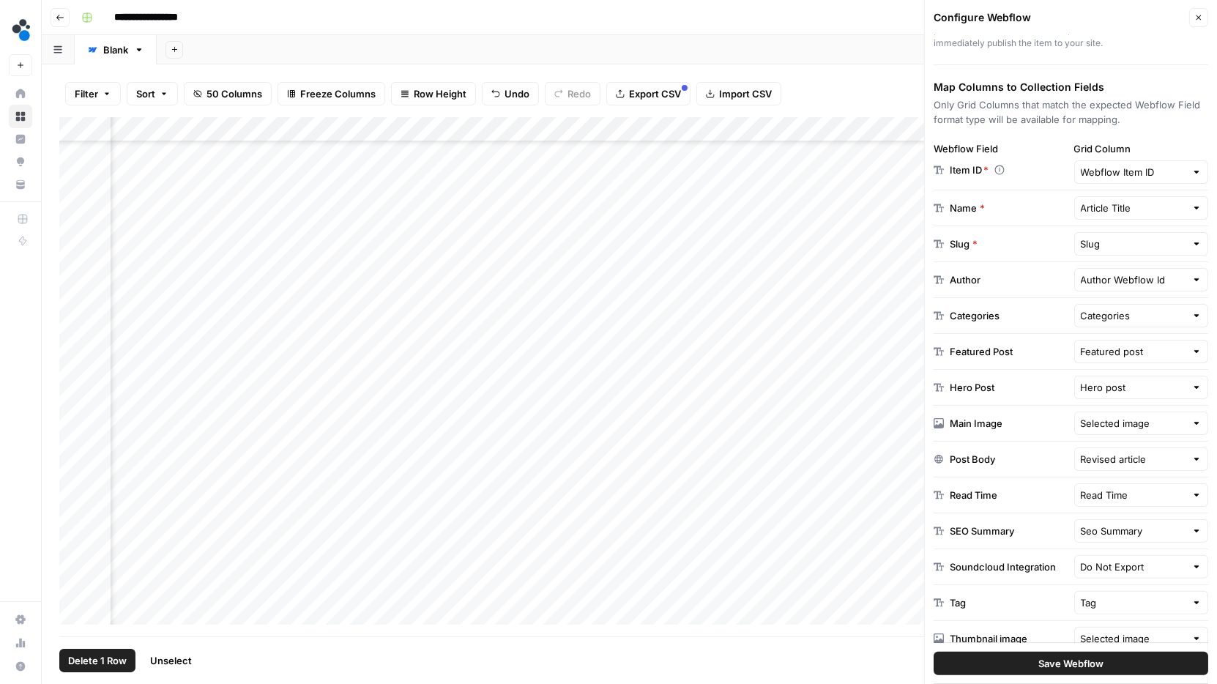
click at [1056, 666] on span "Save Webflow" at bounding box center [1070, 663] width 65 height 15
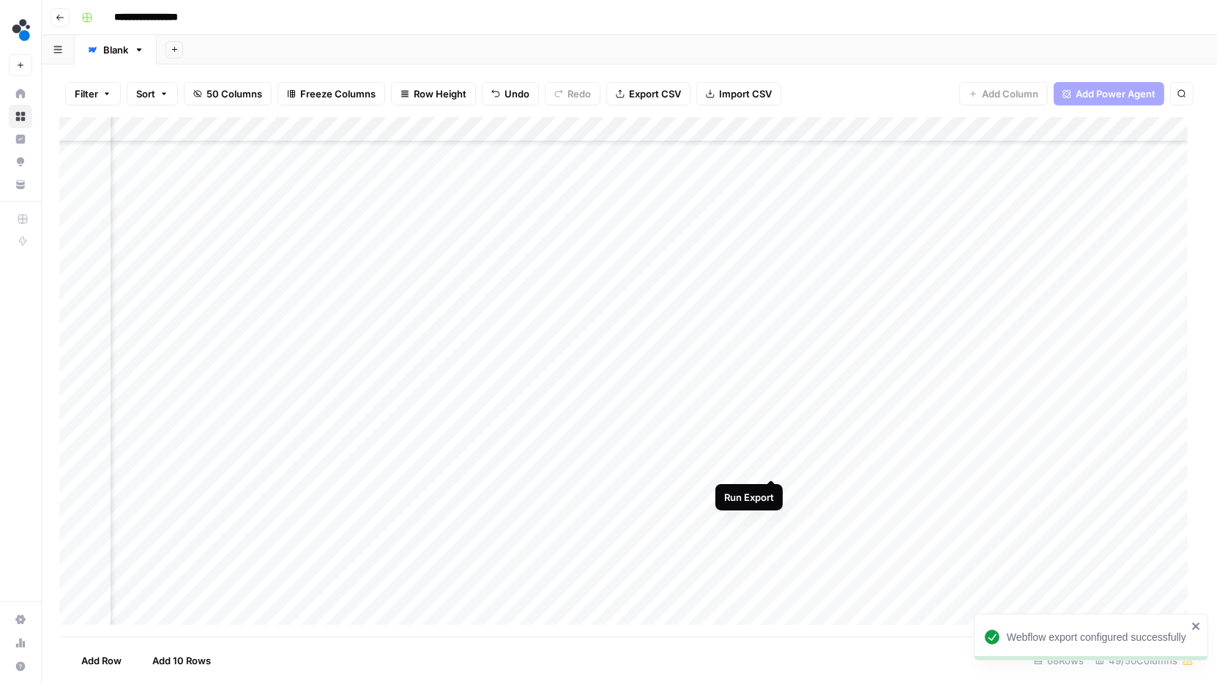
click at [771, 464] on div "Add Column" at bounding box center [629, 377] width 1140 height 520
click at [459, 461] on div "Add Column" at bounding box center [629, 377] width 1140 height 520
click at [452, 463] on div "Add Column" at bounding box center [629, 377] width 1140 height 520
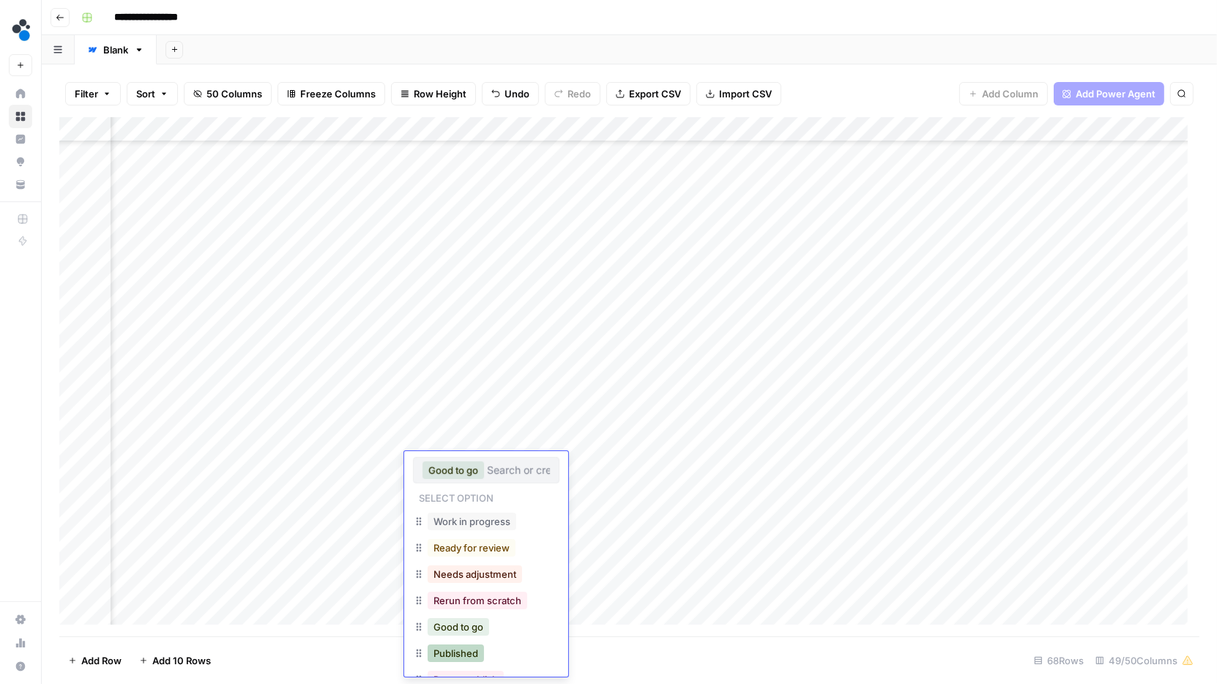
click at [457, 657] on button "Published" at bounding box center [456, 653] width 56 height 18
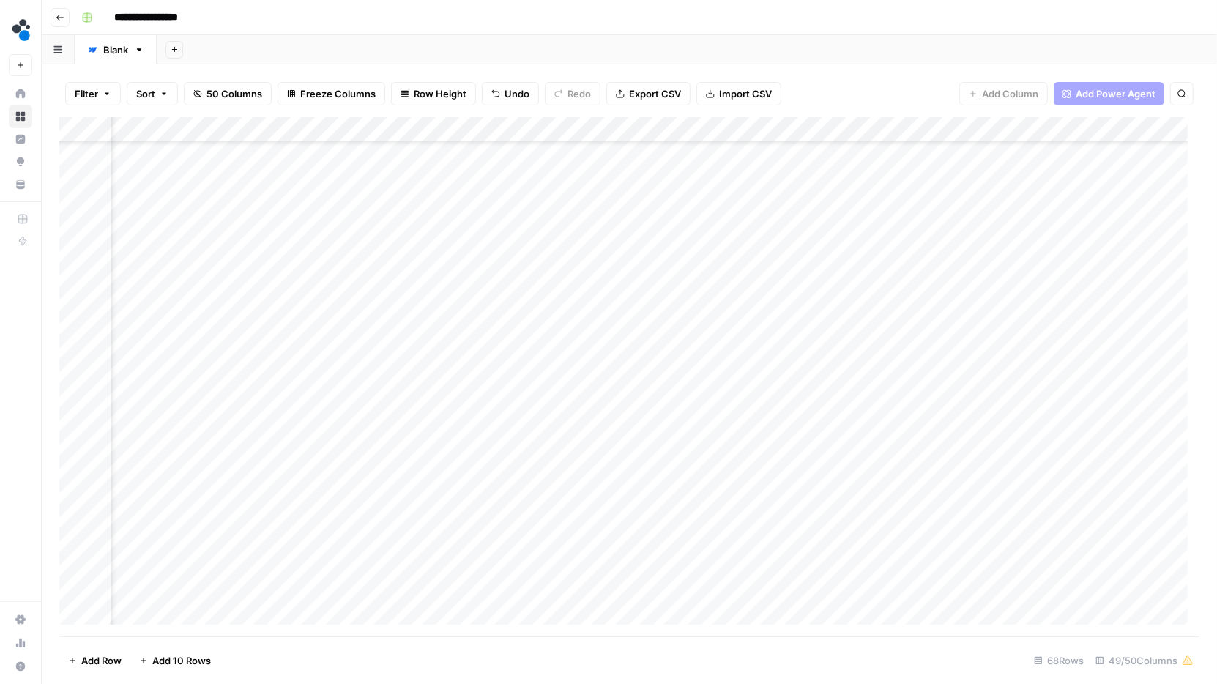
scroll to position [476, 5646]
click at [373, 448] on div "Add Column" at bounding box center [629, 377] width 1140 height 520
click at [938, 454] on div "Add Column" at bounding box center [629, 377] width 1140 height 520
click at [409, 428] on div "Add Column" at bounding box center [629, 377] width 1140 height 520
click at [445, 453] on div "Add Column" at bounding box center [629, 377] width 1140 height 520
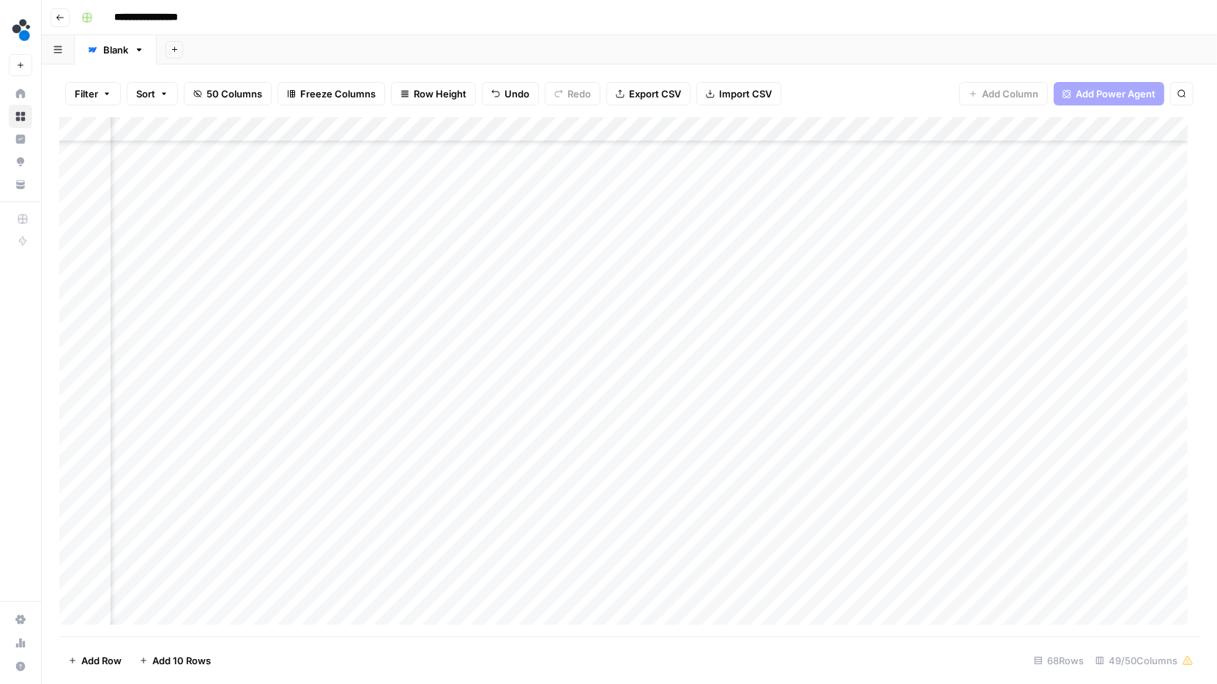
click at [936, 449] on div "Add Column" at bounding box center [629, 377] width 1140 height 520
drag, startPoint x: 1096, startPoint y: 458, endPoint x: 1085, endPoint y: 554, distance: 95.9
click at [1085, 554] on div "Add Column" at bounding box center [629, 377] width 1140 height 520
drag, startPoint x: 1097, startPoint y: 384, endPoint x: 1090, endPoint y: 590, distance: 205.9
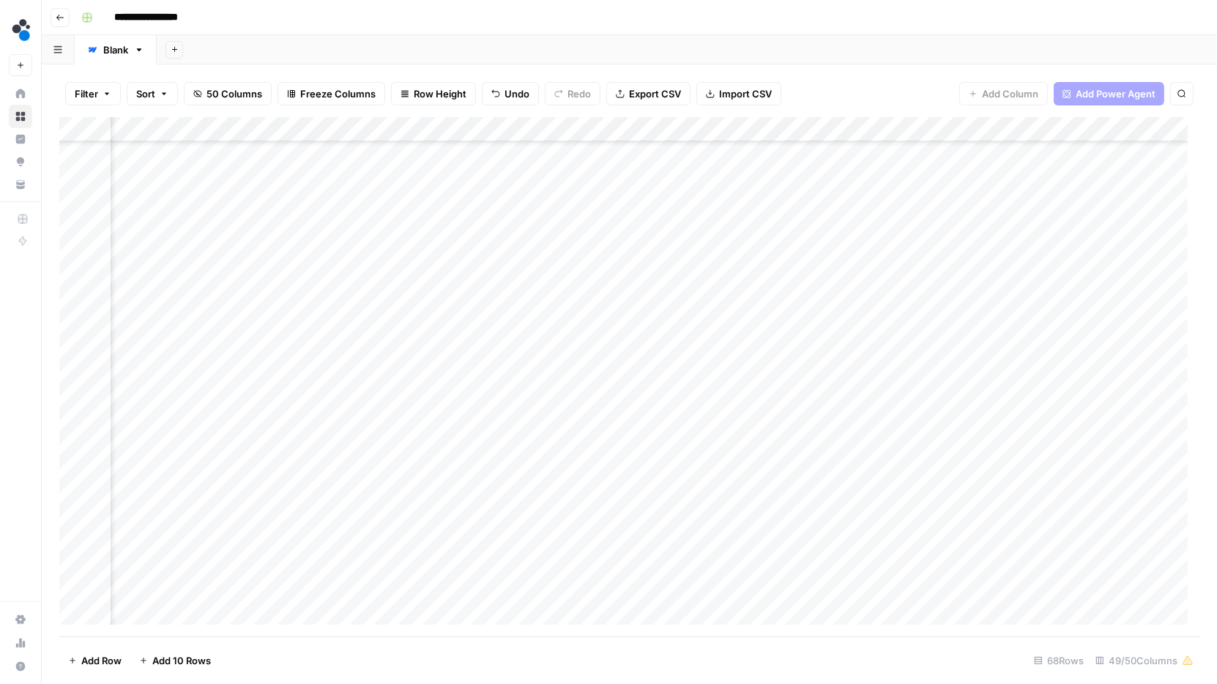
click at [1090, 590] on div "Add Column" at bounding box center [629, 377] width 1140 height 520
click at [939, 300] on div "Add Column" at bounding box center [629, 377] width 1140 height 520
click at [654, 133] on div "Add Column" at bounding box center [629, 377] width 1140 height 520
click at [562, 220] on span "Edit" at bounding box center [584, 219] width 128 height 15
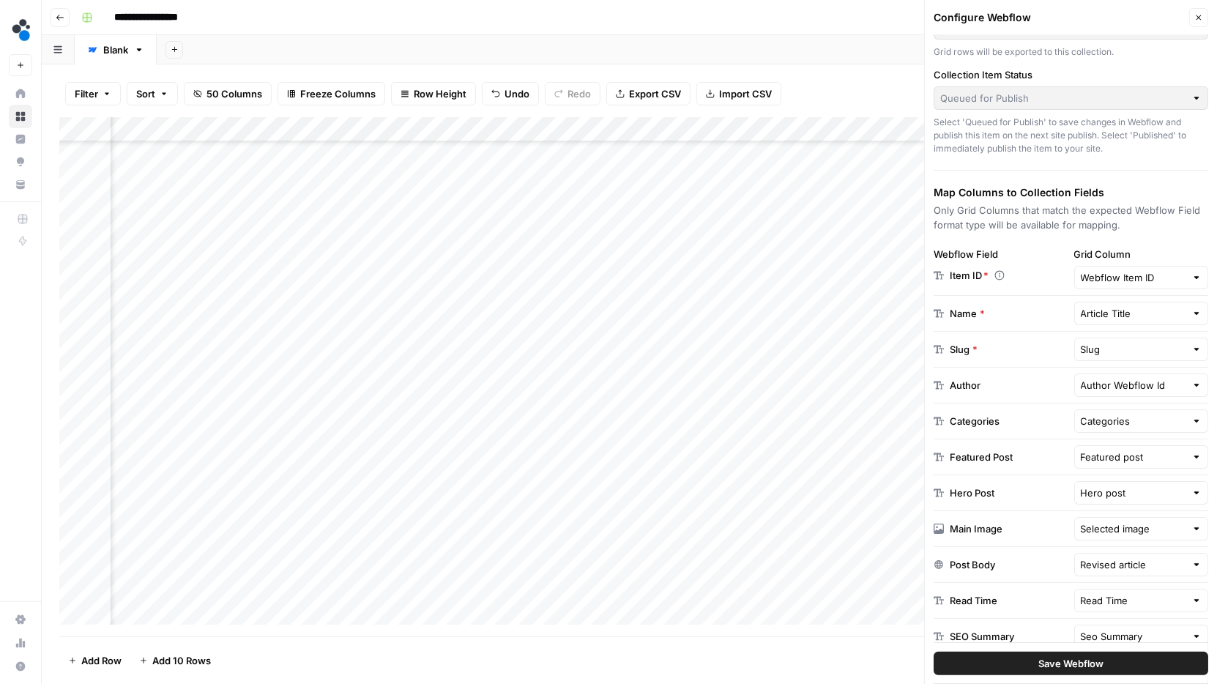
scroll to position [182, 0]
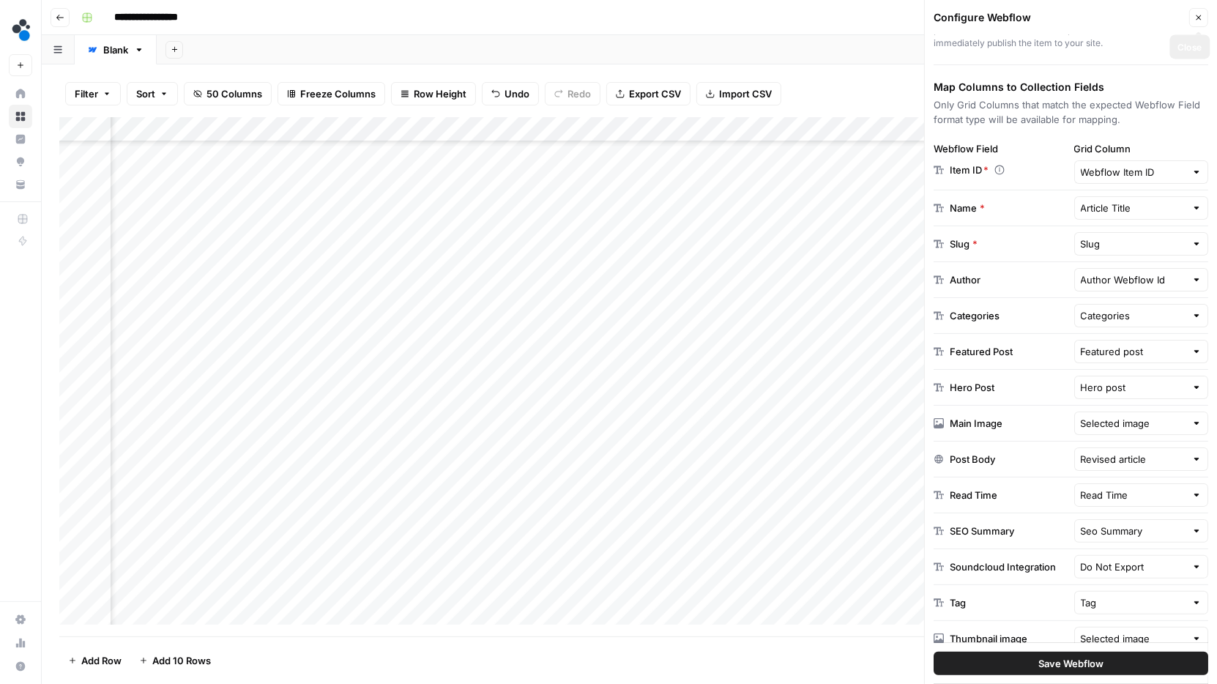
click at [1201, 15] on icon "button" at bounding box center [1199, 17] width 5 height 5
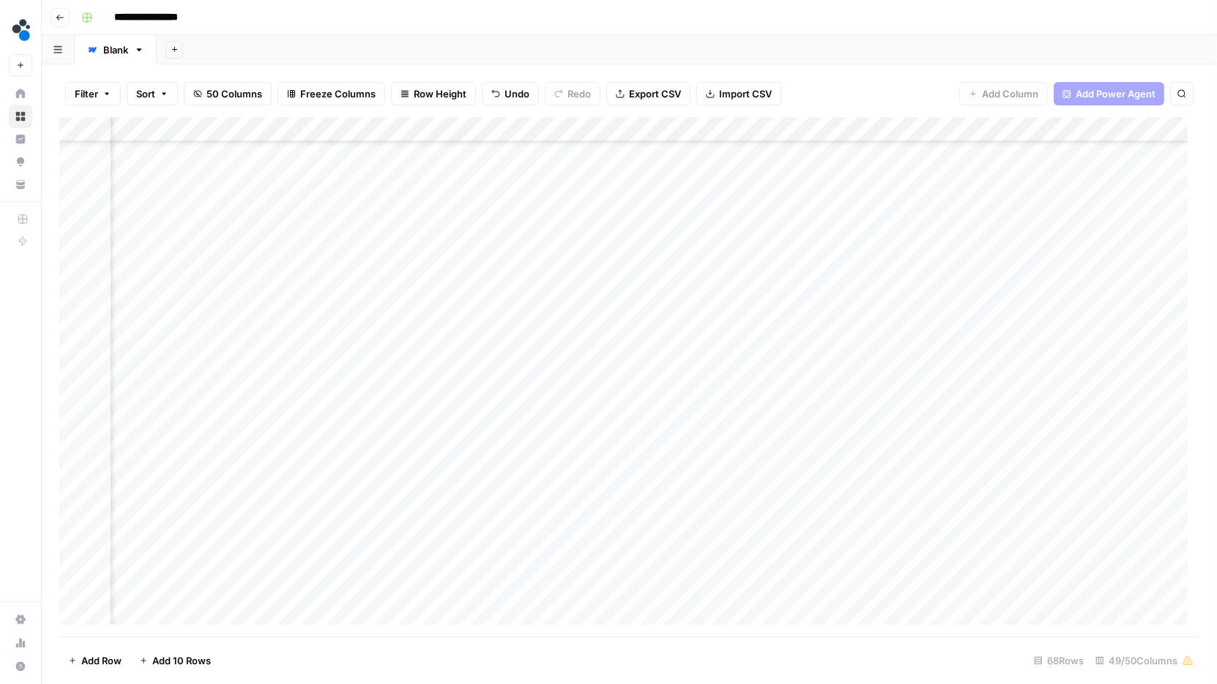
scroll to position [332, 0]
